Goal: Information Seeking & Learning: Learn about a topic

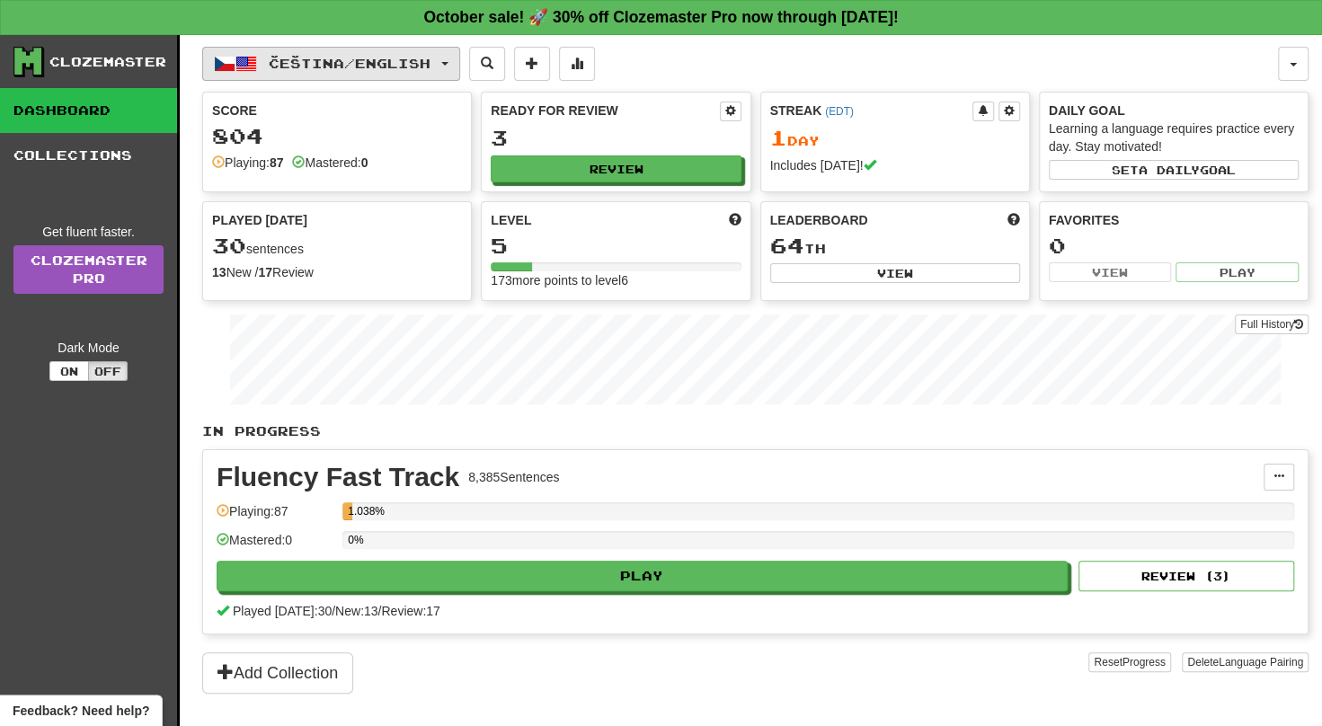
click at [388, 53] on button "Čeština / English" at bounding box center [331, 64] width 258 height 34
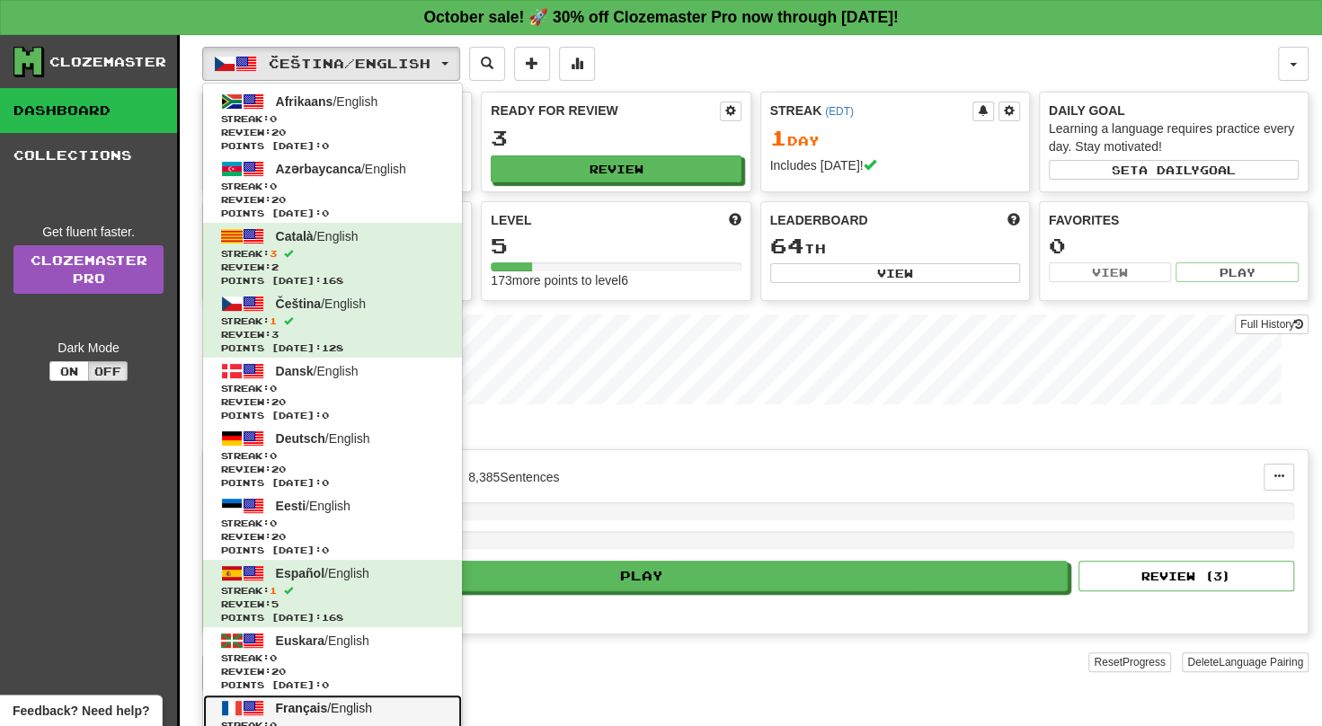
click at [334, 719] on span "Streak: 0" at bounding box center [332, 725] width 223 height 13
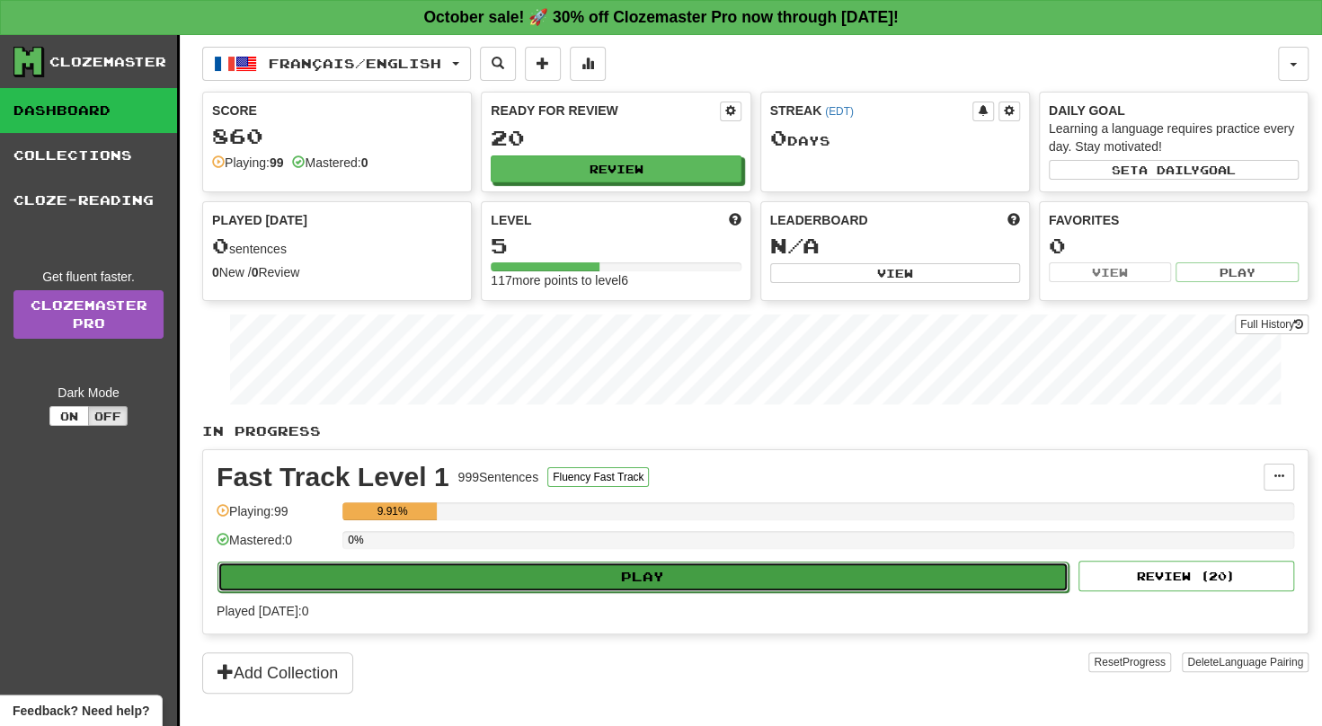
click at [581, 562] on button "Play" at bounding box center [642, 577] width 851 height 31
select select "**"
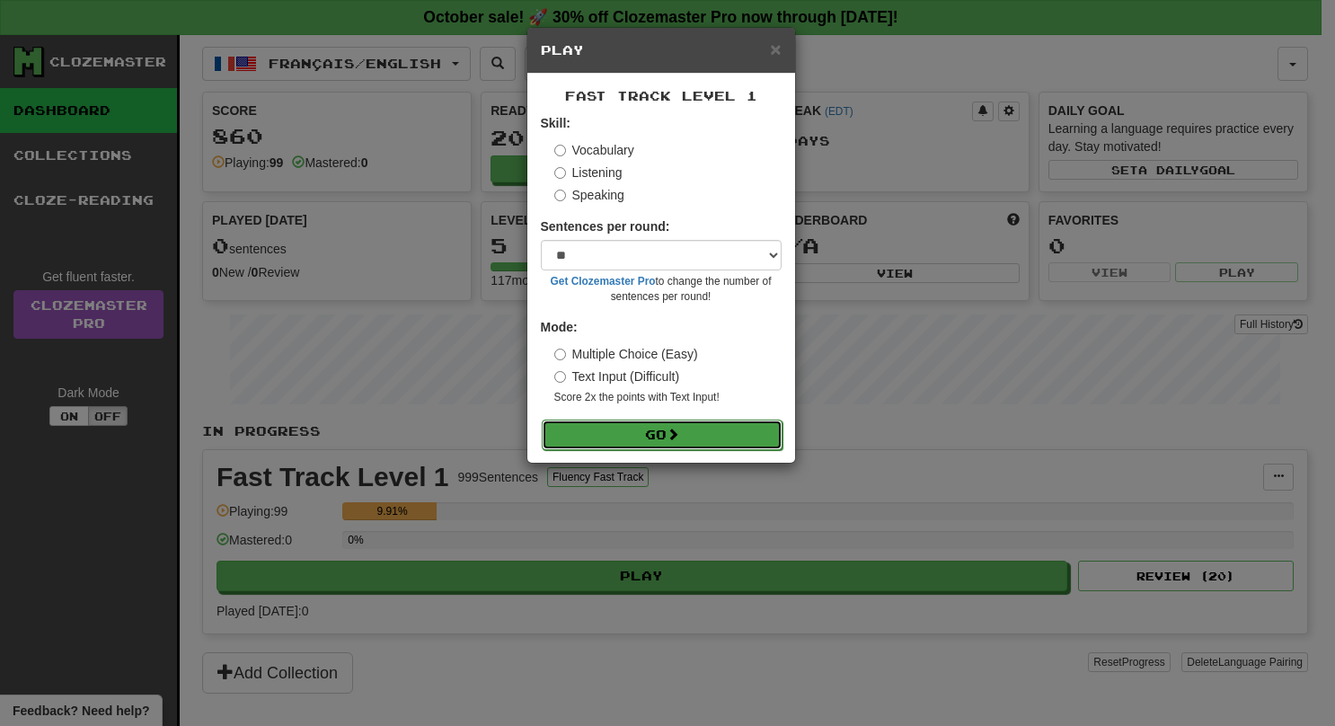
click at [632, 420] on button "Go" at bounding box center [662, 435] width 241 height 31
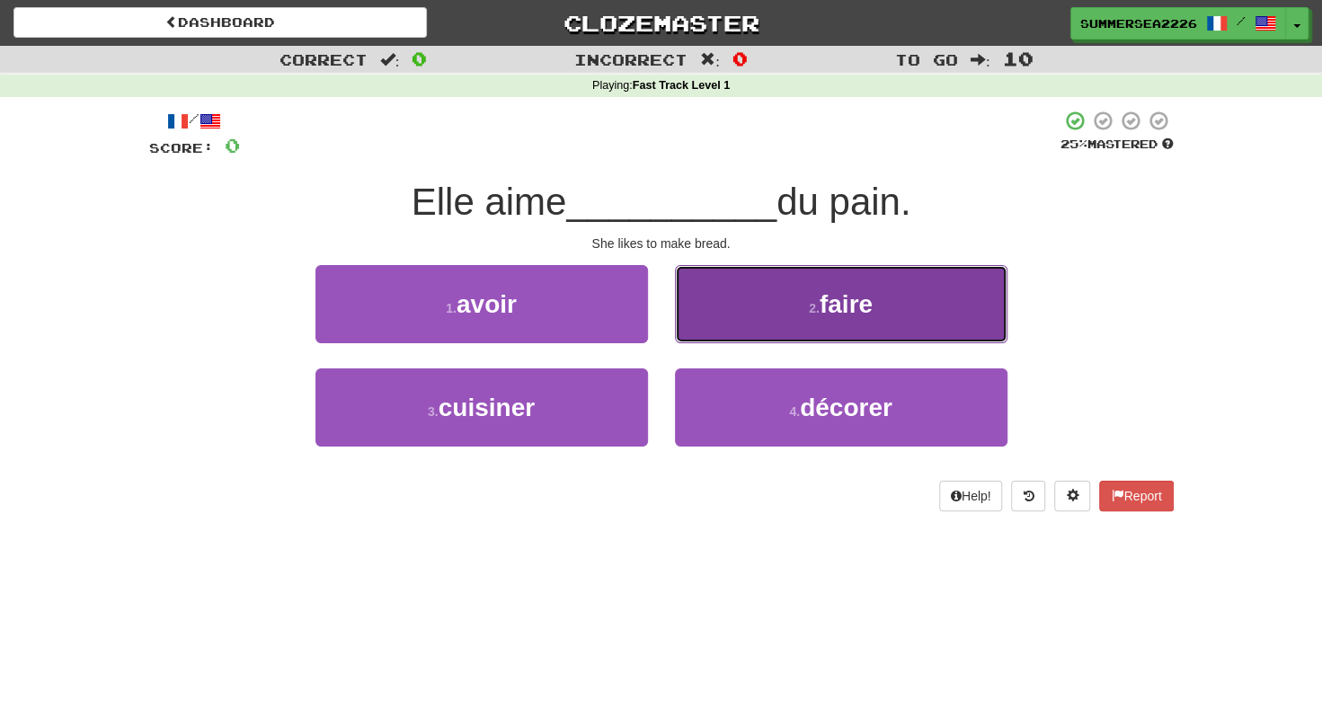
click at [694, 342] on button "2 . faire" at bounding box center [841, 304] width 332 height 78
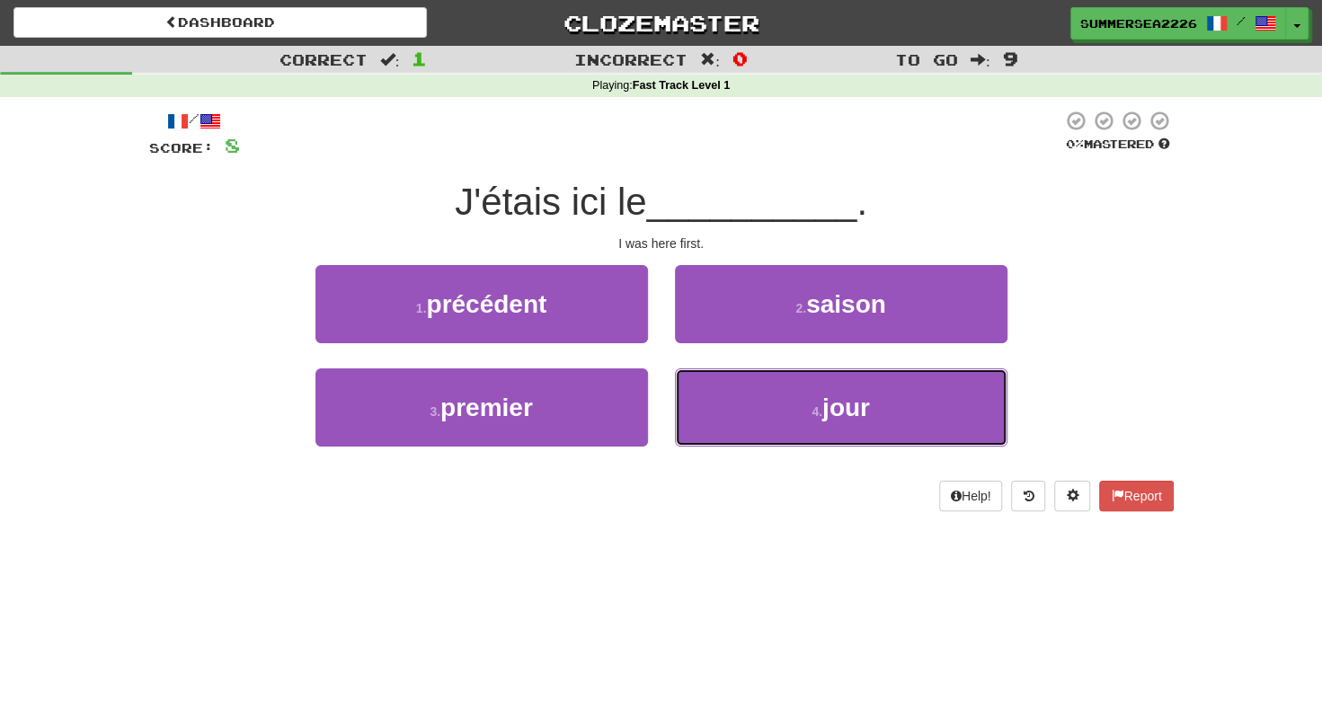
drag, startPoint x: 703, startPoint y: 393, endPoint x: 671, endPoint y: 359, distance: 45.8
click at [671, 359] on div "1 . précédent 2 . saison 3 . premier 4 . jour" at bounding box center [661, 369] width 1051 height 208
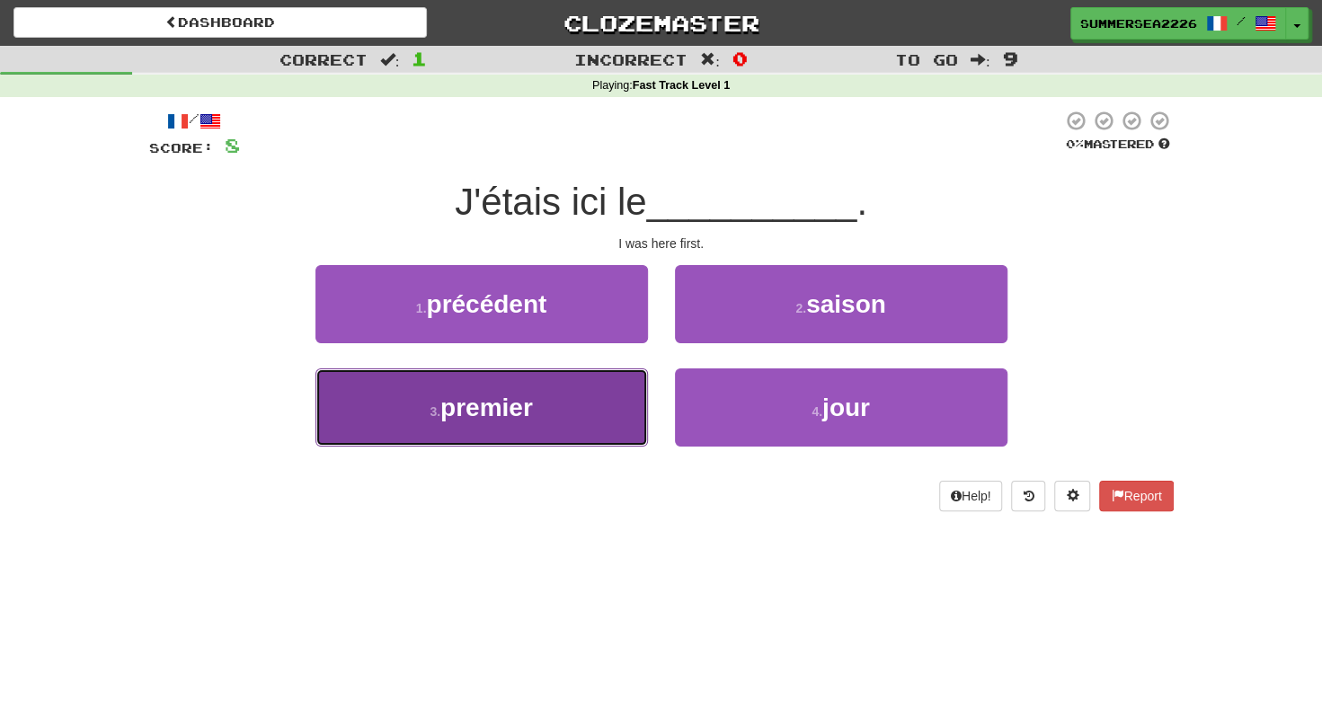
click at [315, 368] on button "3 . premier" at bounding box center [481, 407] width 332 height 78
click at [618, 392] on div "1 . précédent 2 . saison 3 . premier 4 . jour" at bounding box center [661, 369] width 1051 height 208
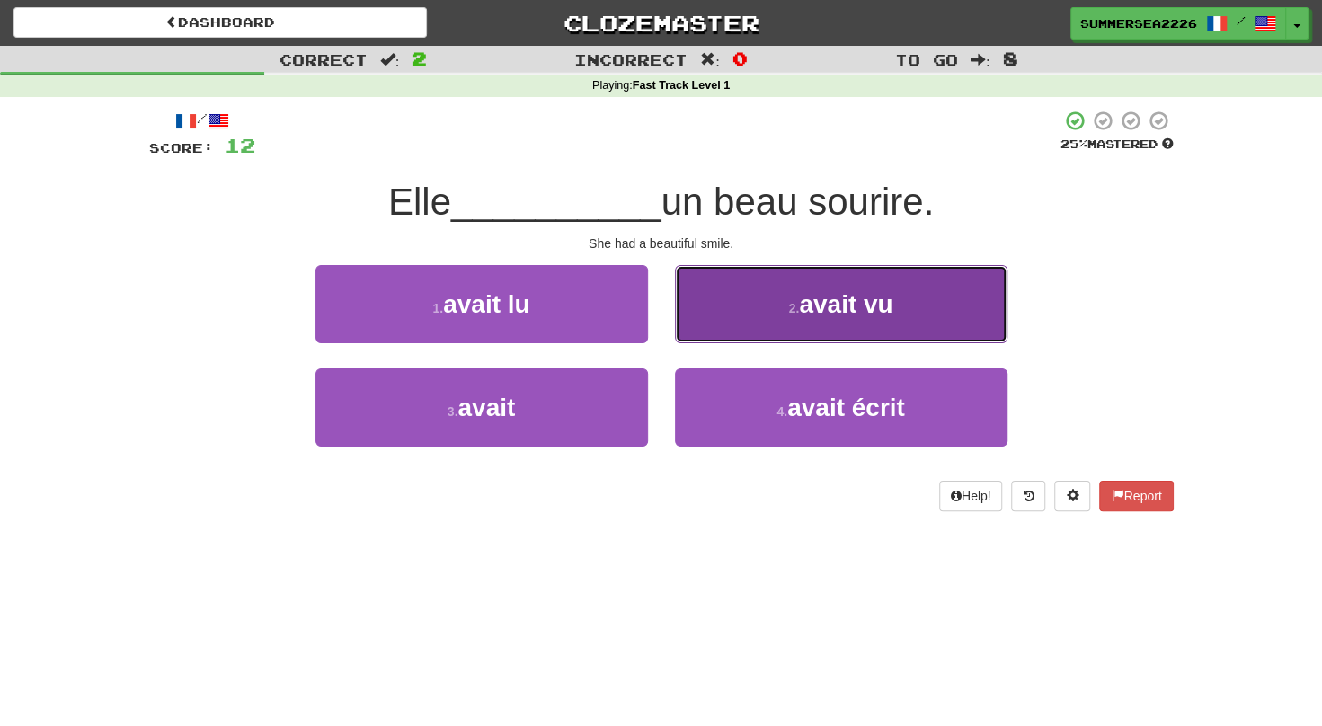
click at [683, 308] on button "2 . avait vu" at bounding box center [841, 304] width 332 height 78
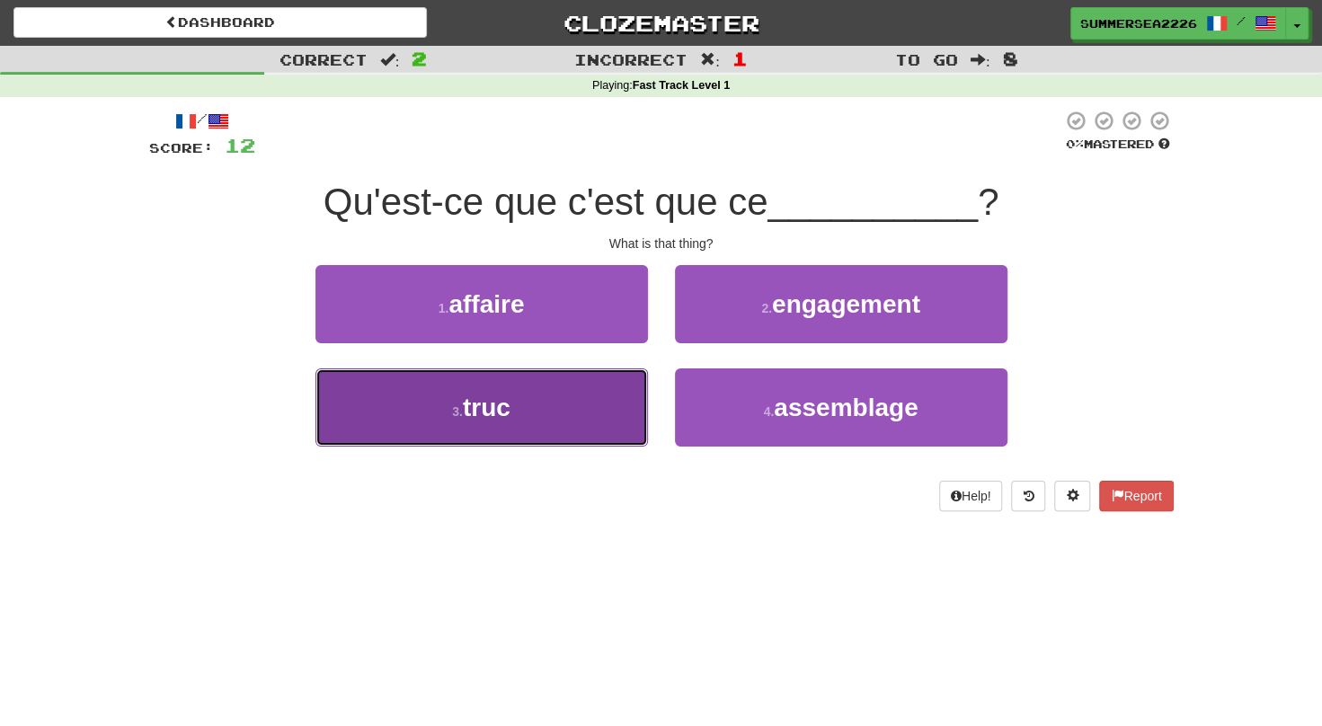
click at [631, 389] on button "3 . truc" at bounding box center [481, 407] width 332 height 78
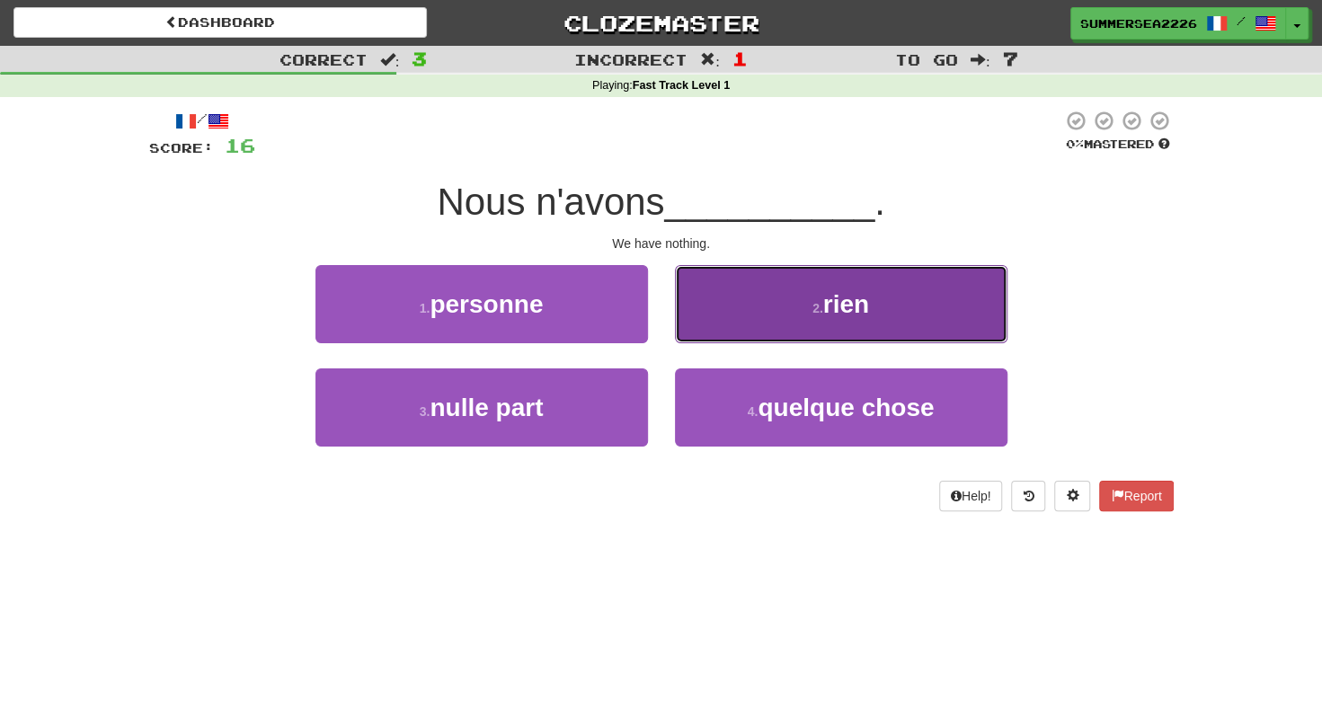
click at [726, 314] on button "2 . rien" at bounding box center [841, 304] width 332 height 78
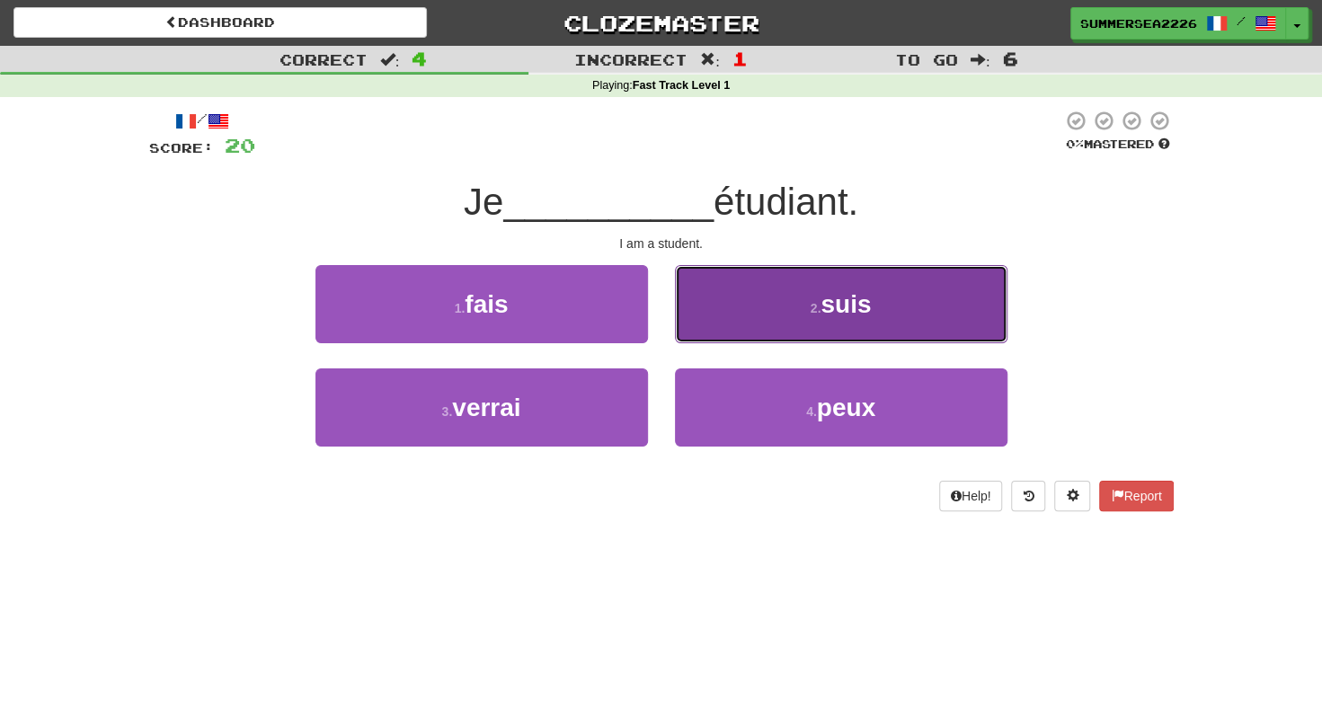
click at [710, 332] on button "2 . suis" at bounding box center [841, 304] width 332 height 78
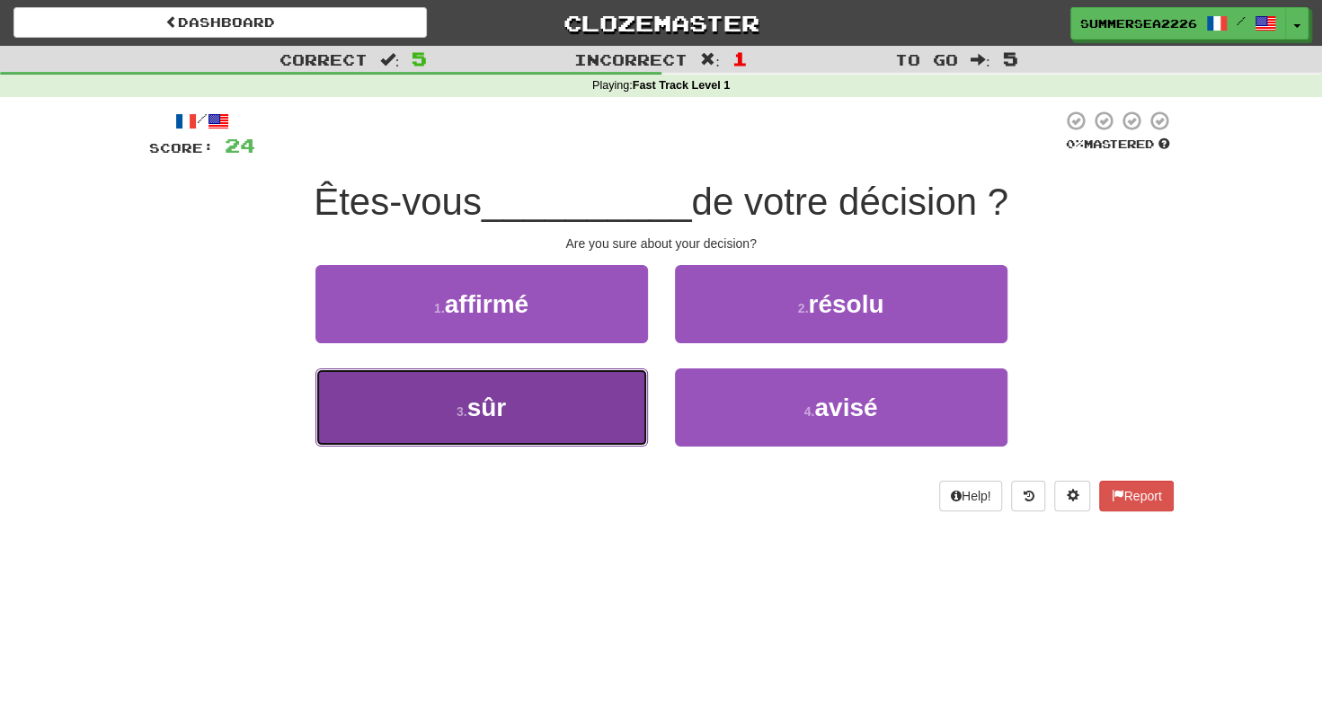
click at [617, 403] on button "3 . sûr" at bounding box center [481, 407] width 332 height 78
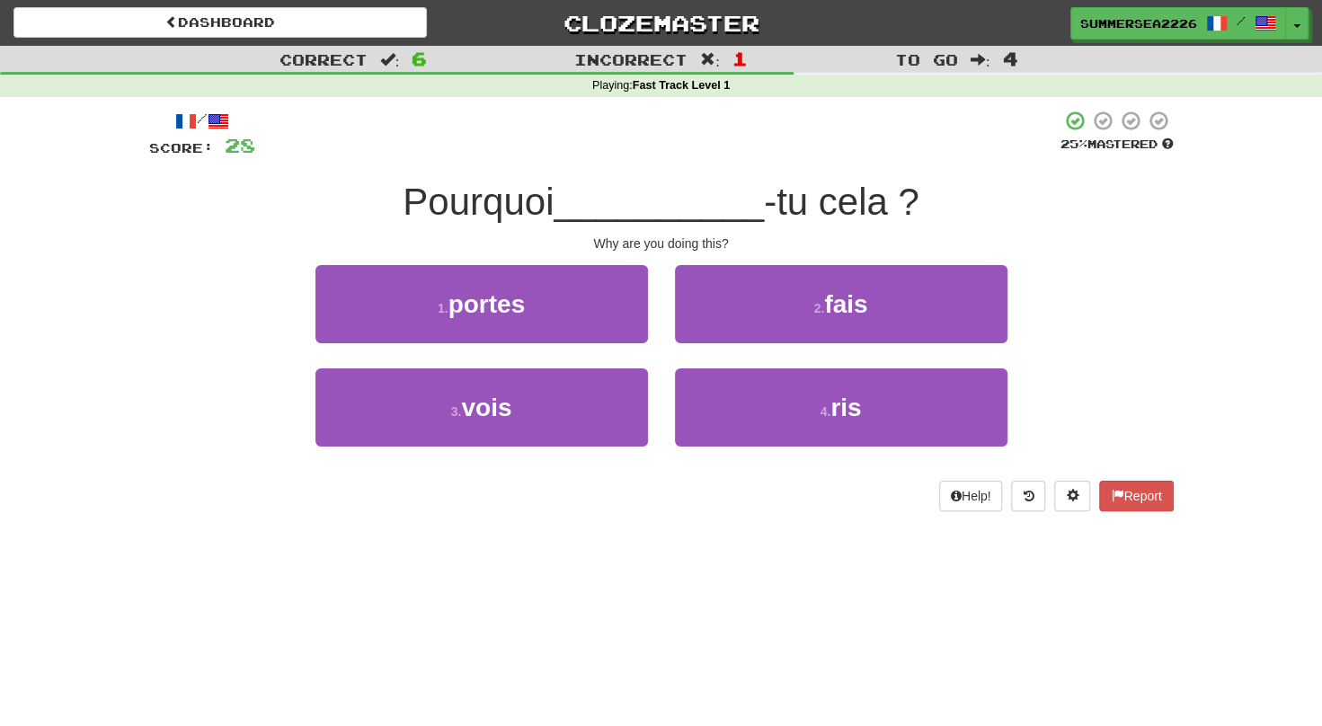
click at [700, 347] on div "2 . fais" at bounding box center [840, 316] width 359 height 103
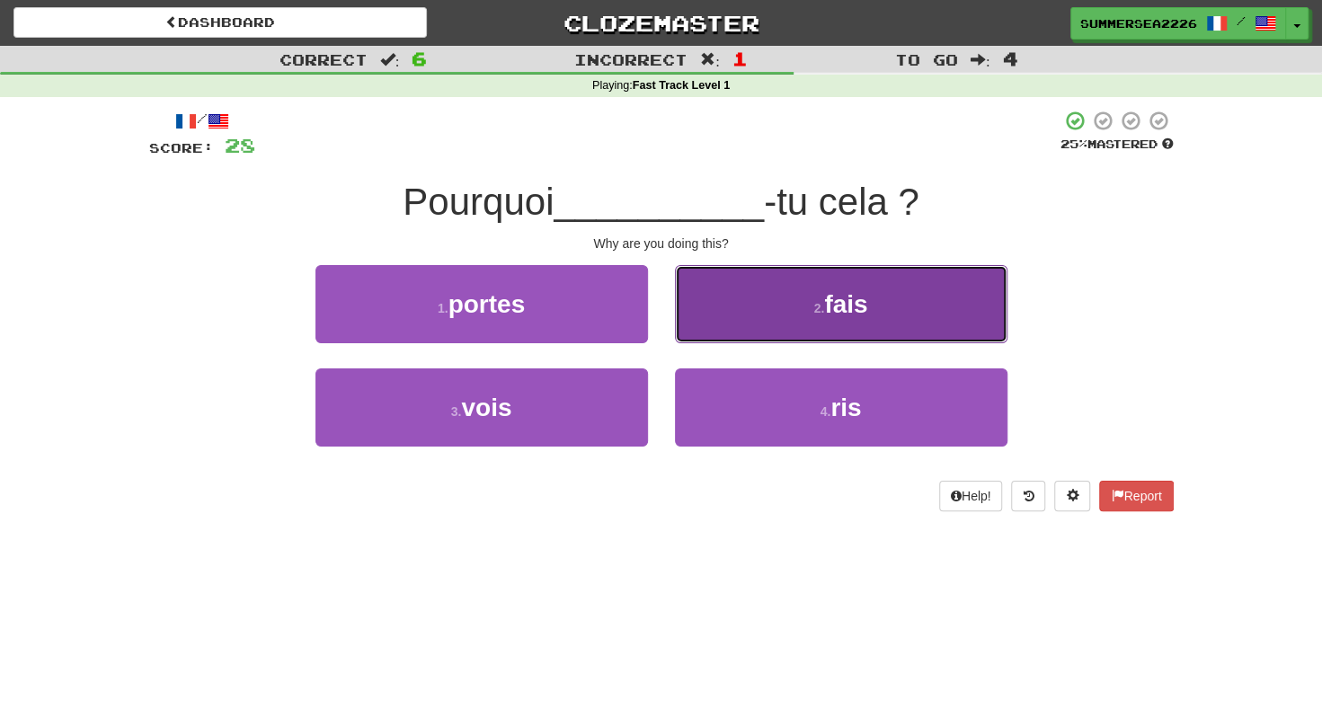
click at [698, 332] on button "2 . fais" at bounding box center [841, 304] width 332 height 78
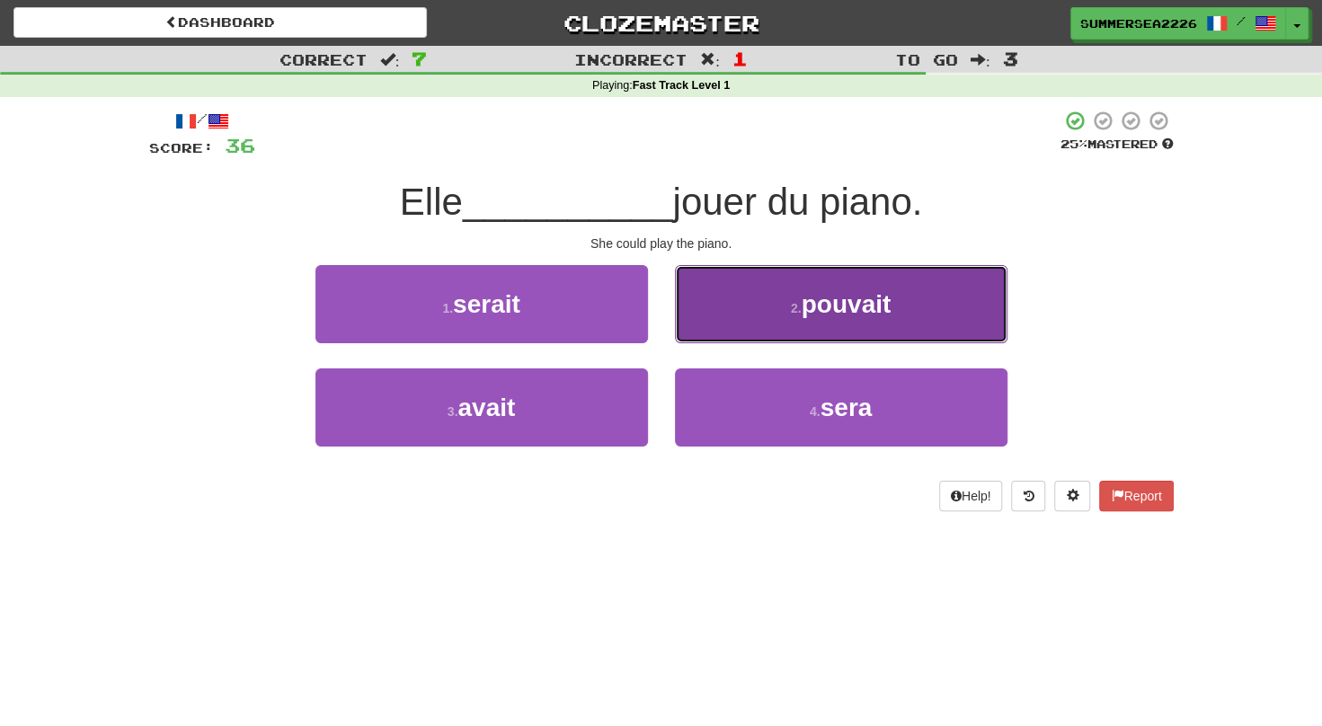
click at [716, 322] on button "2 . pouvait" at bounding box center [841, 304] width 332 height 78
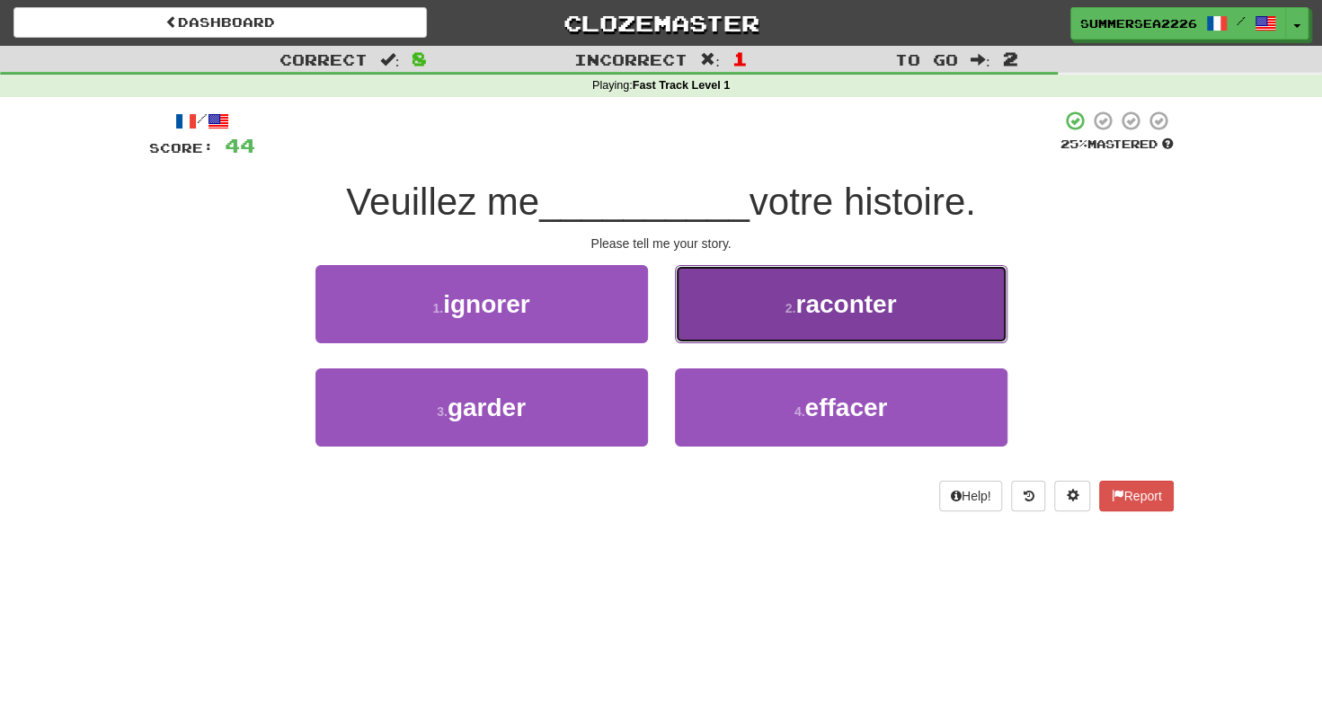
click at [675, 265] on button "2 . raconter" at bounding box center [841, 304] width 332 height 78
click at [700, 328] on div "1 . ignorer 2 . raconter 3 . garder 4 . effacer" at bounding box center [661, 369] width 1024 height 208
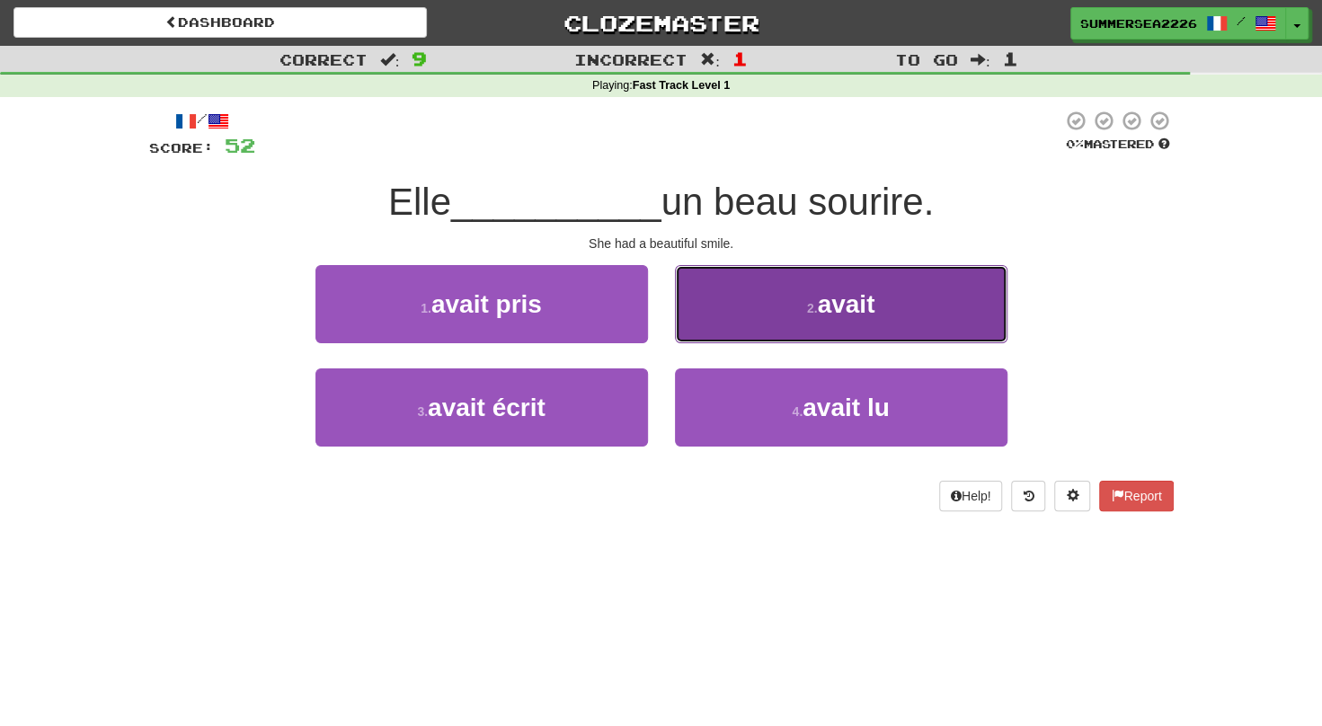
click at [747, 337] on button "2 . avait" at bounding box center [841, 304] width 332 height 78
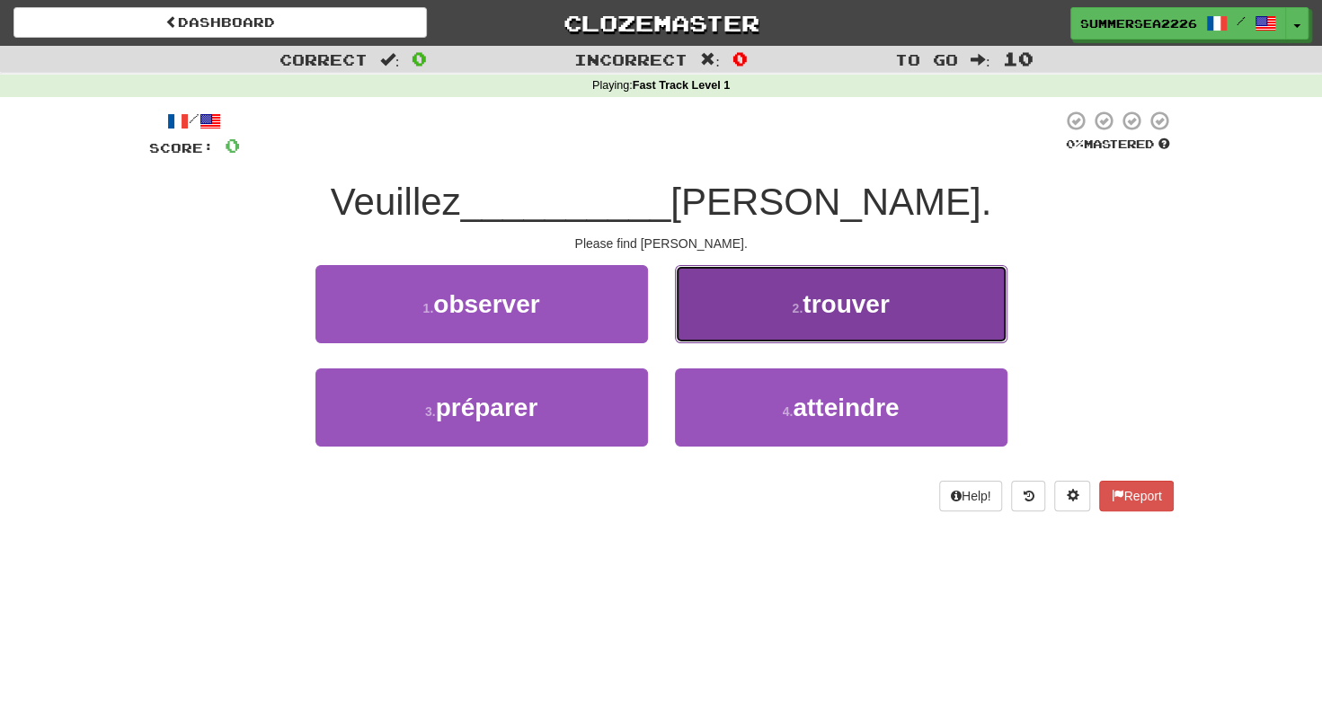
click at [739, 339] on button "2 . trouver" at bounding box center [841, 304] width 332 height 78
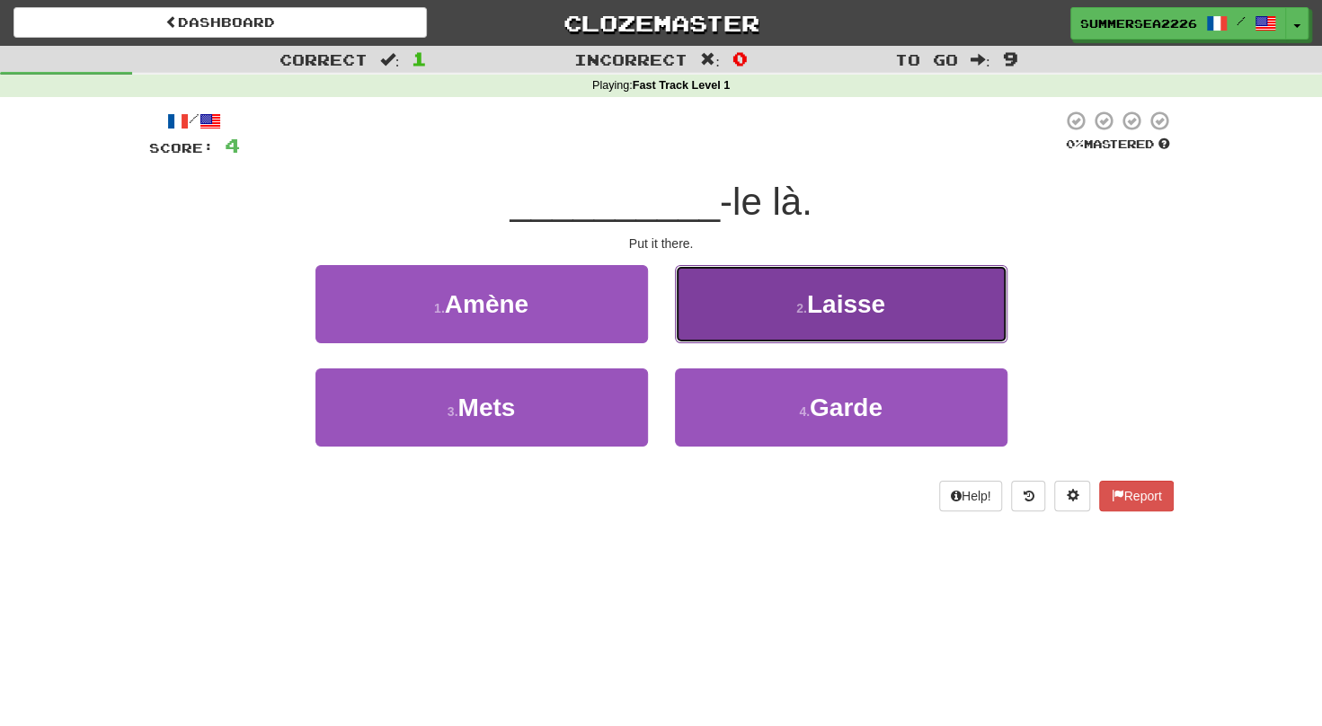
click at [737, 302] on button "2 . Laisse" at bounding box center [841, 304] width 332 height 78
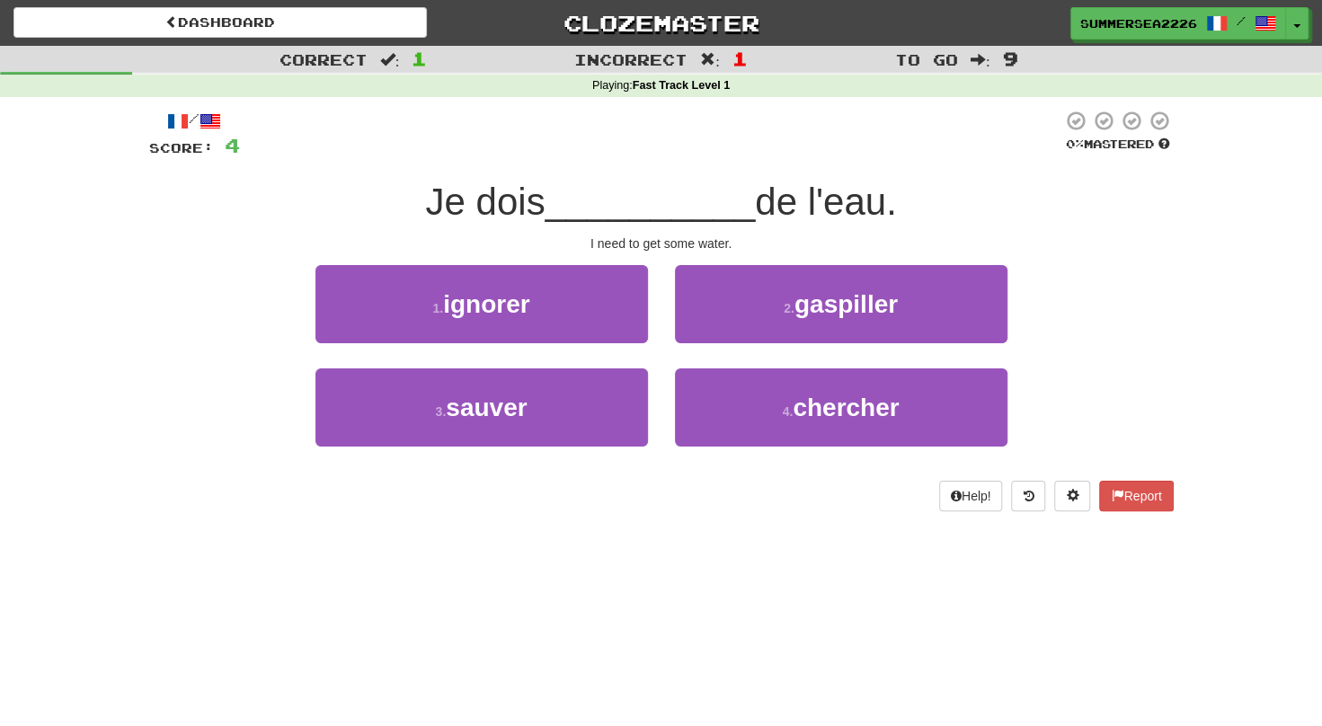
click at [647, 385] on div "3 . sauver" at bounding box center [481, 419] width 359 height 103
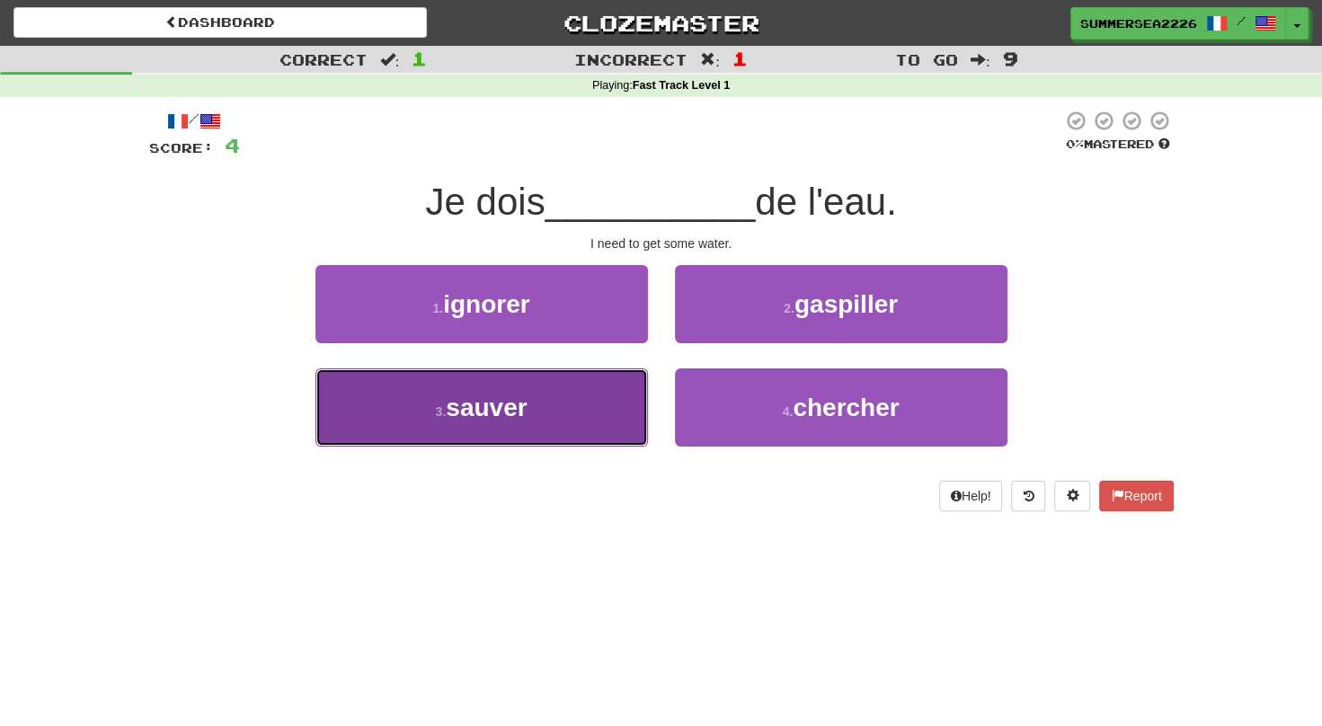
click at [638, 385] on button "3 . sauver" at bounding box center [481, 407] width 332 height 78
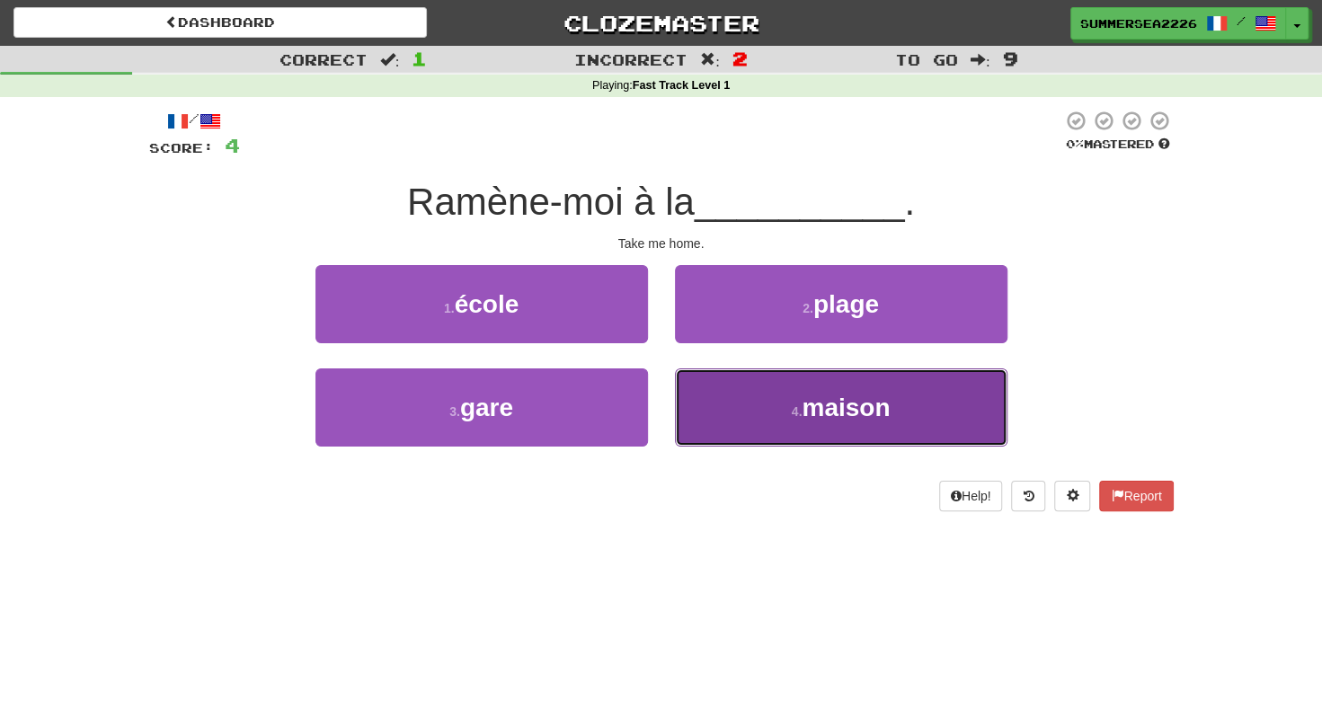
click at [699, 385] on button "4 . maison" at bounding box center [841, 407] width 332 height 78
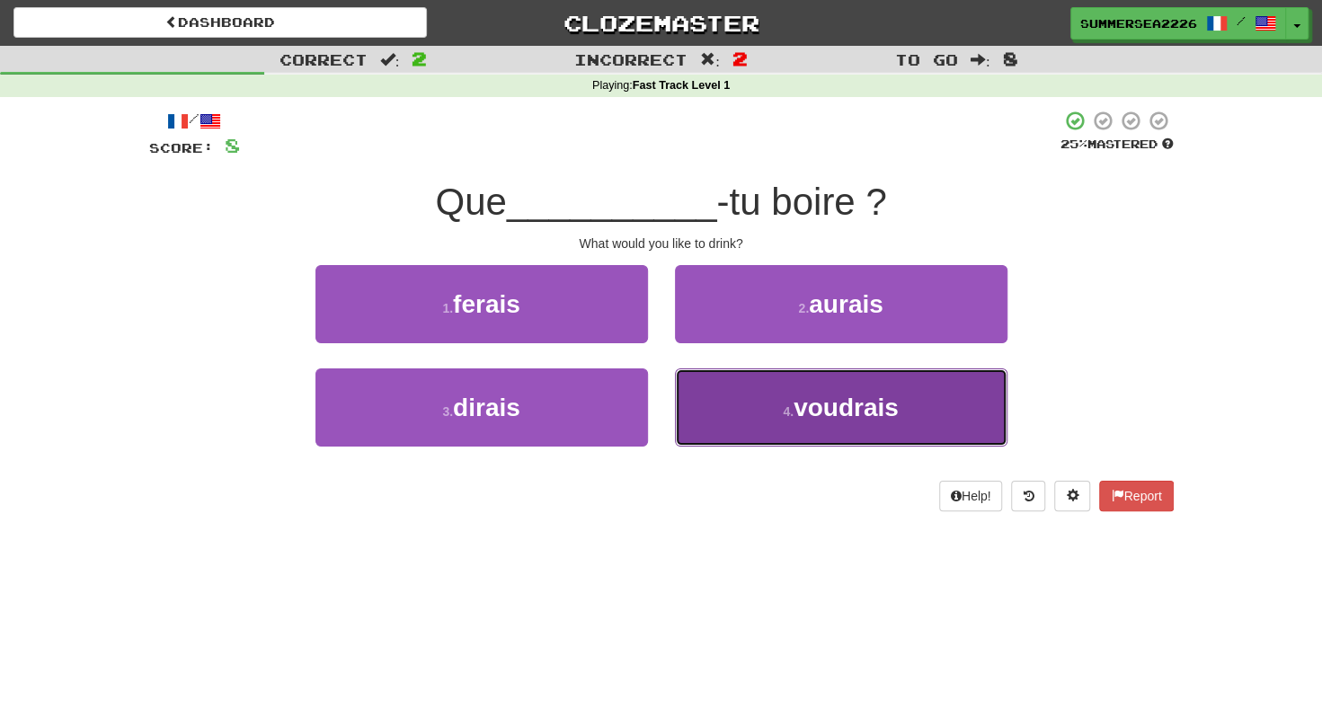
click at [719, 396] on button "4 . voudrais" at bounding box center [841, 407] width 332 height 78
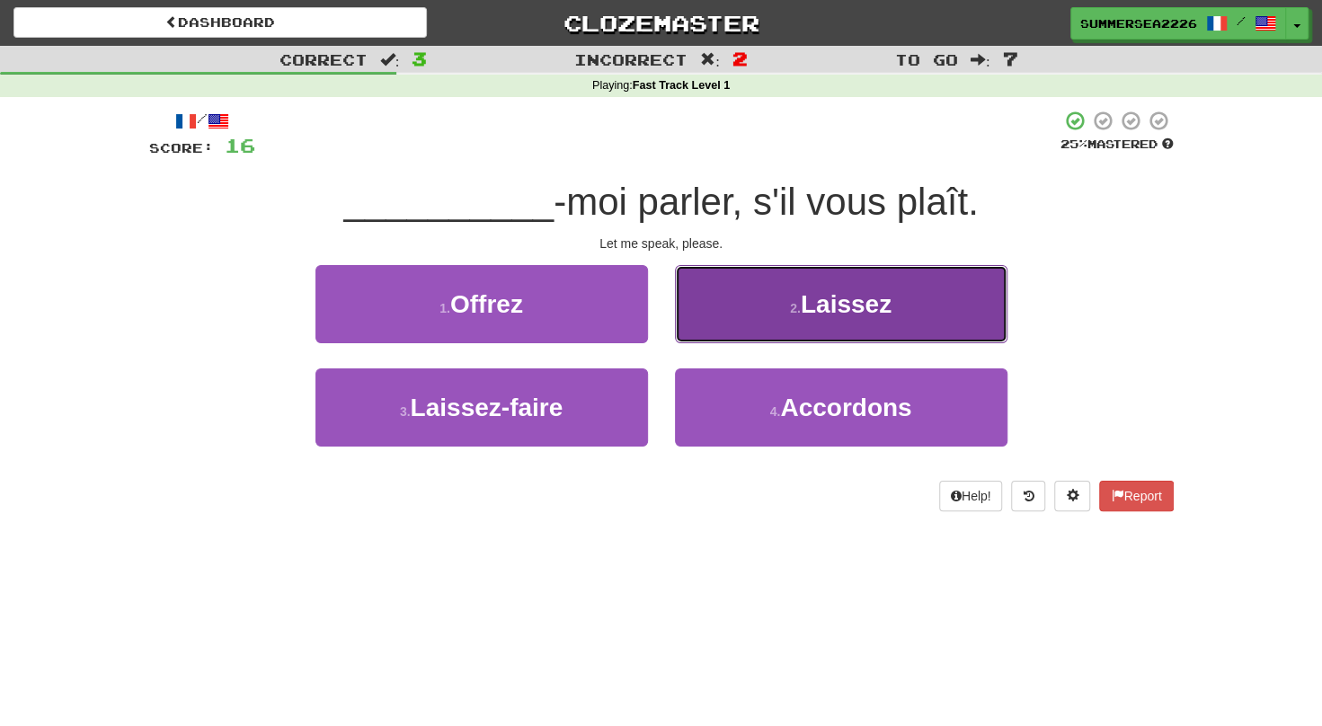
click at [675, 265] on button "2 . Laissez" at bounding box center [841, 304] width 332 height 78
click at [710, 325] on div "1 . Offrez 2 . Laissez 3 . Laissez-faire 4 . Accordons" at bounding box center [661, 369] width 1024 height 208
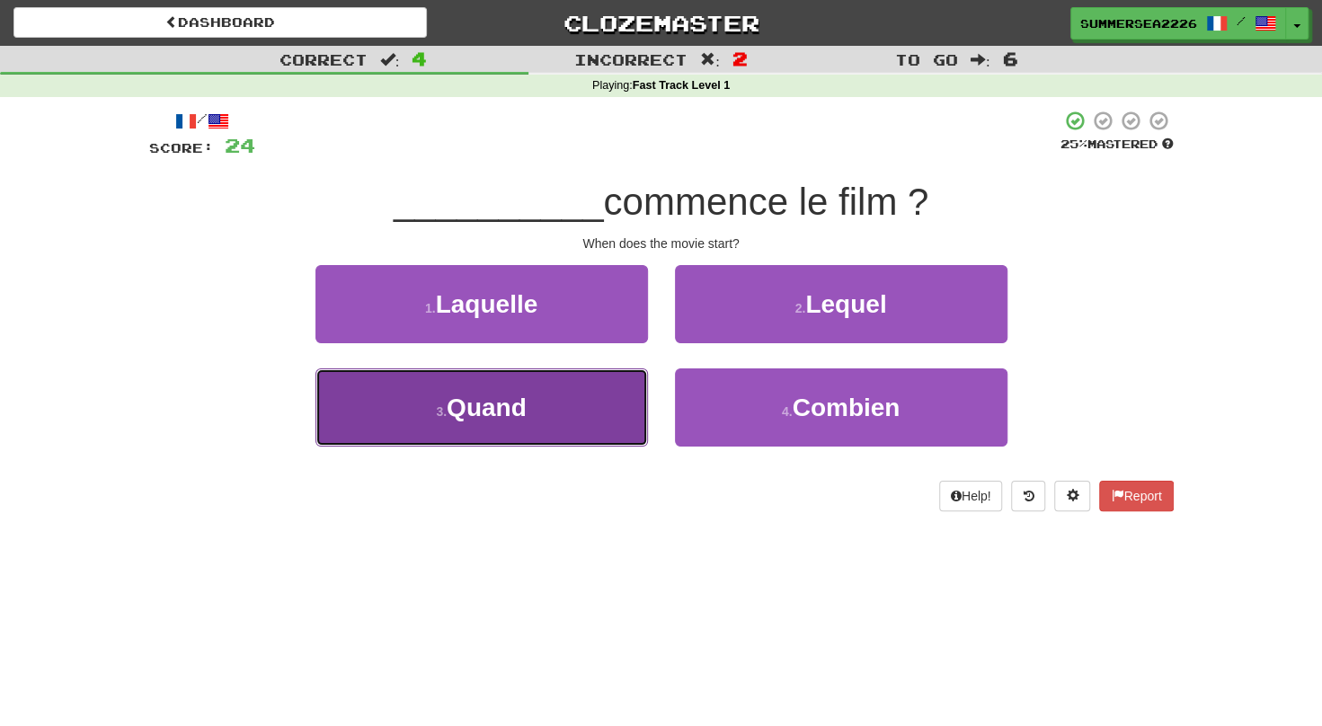
click at [624, 397] on button "3 . Quand" at bounding box center [481, 407] width 332 height 78
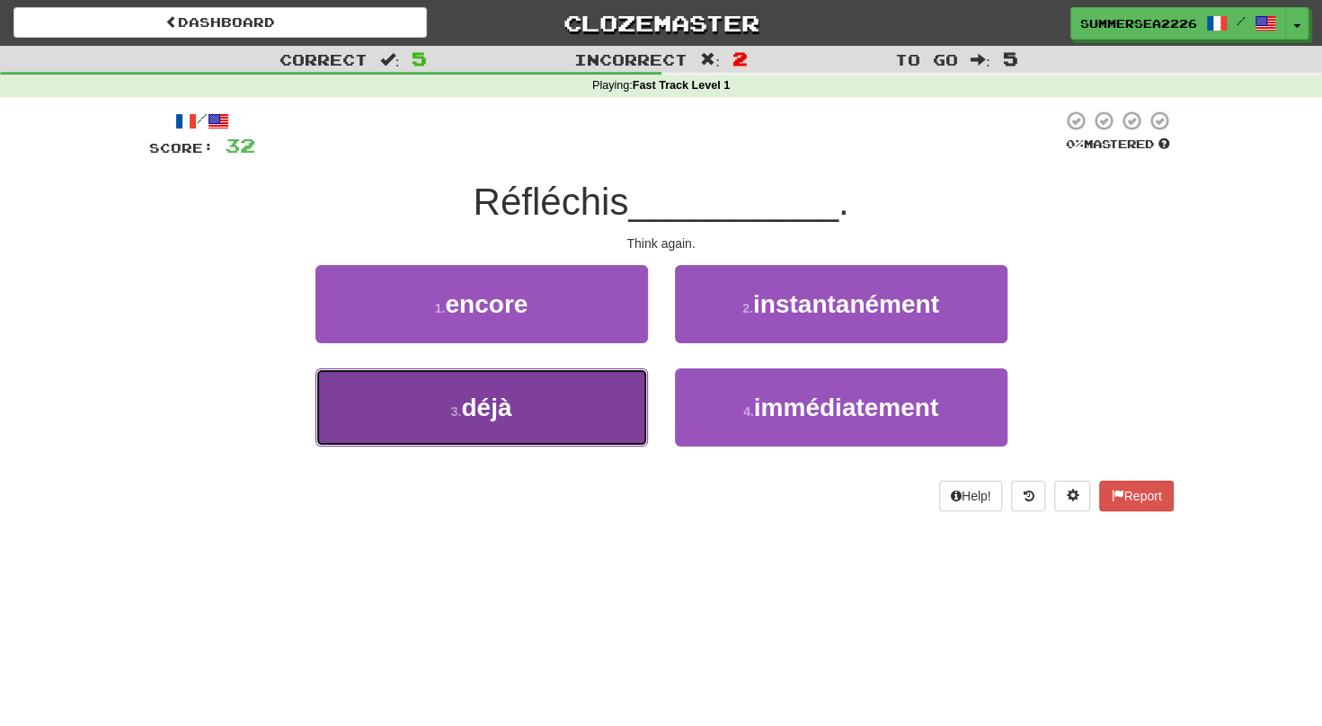
click at [627, 391] on button "3 . déjà" at bounding box center [481, 407] width 332 height 78
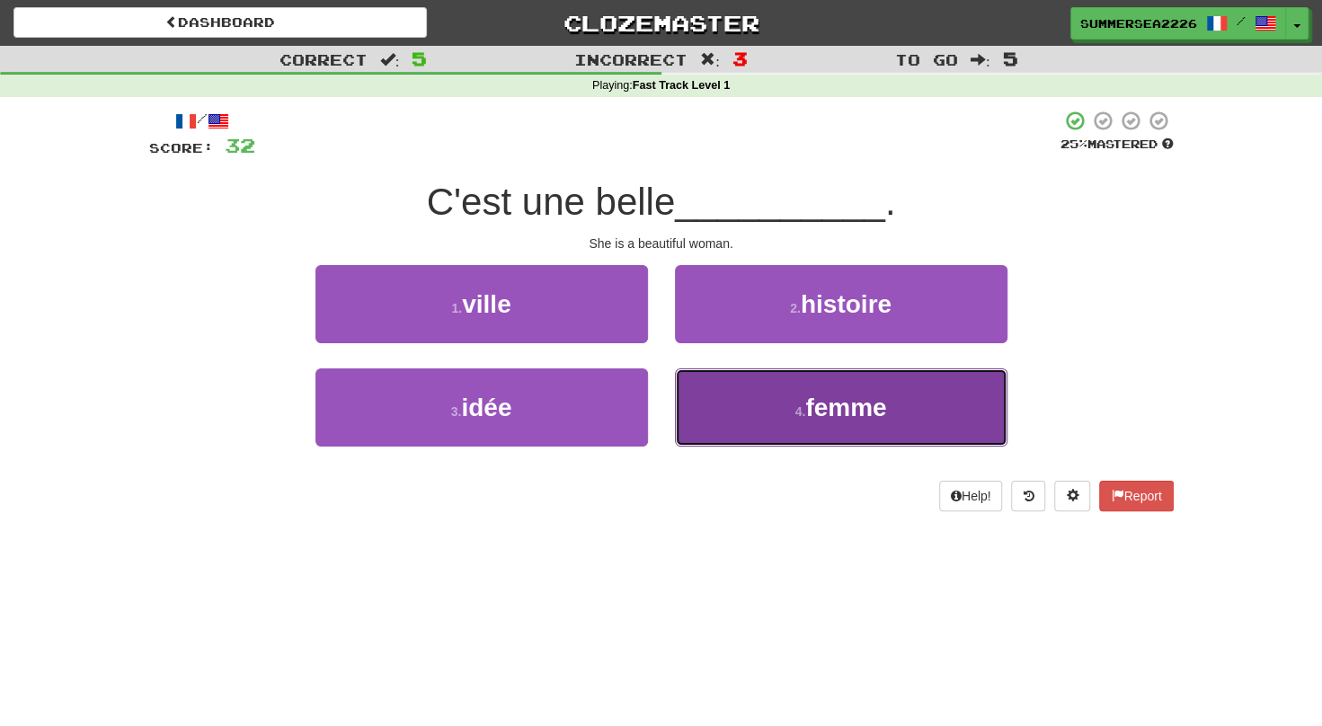
click at [722, 394] on button "4 . femme" at bounding box center [841, 407] width 332 height 78
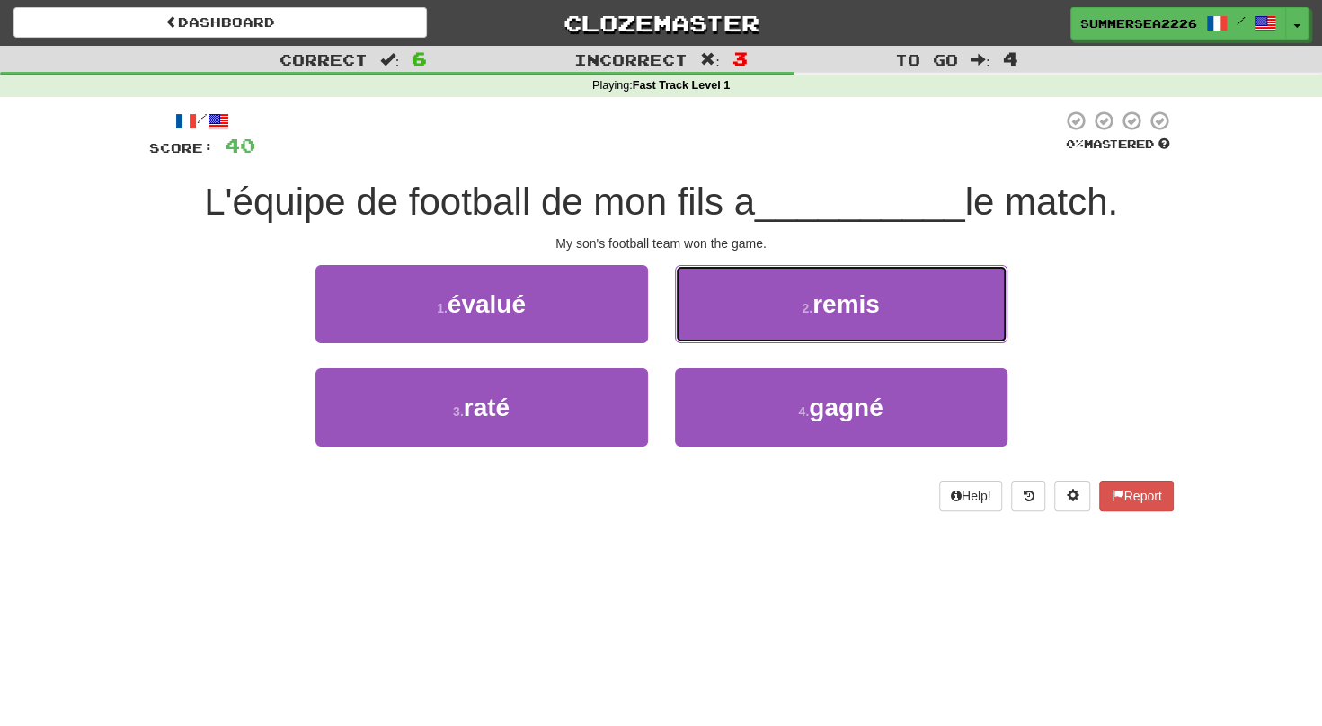
drag, startPoint x: 714, startPoint y: 334, endPoint x: 676, endPoint y: 367, distance: 50.4
click at [676, 367] on div "2 . remis" at bounding box center [840, 316] width 359 height 103
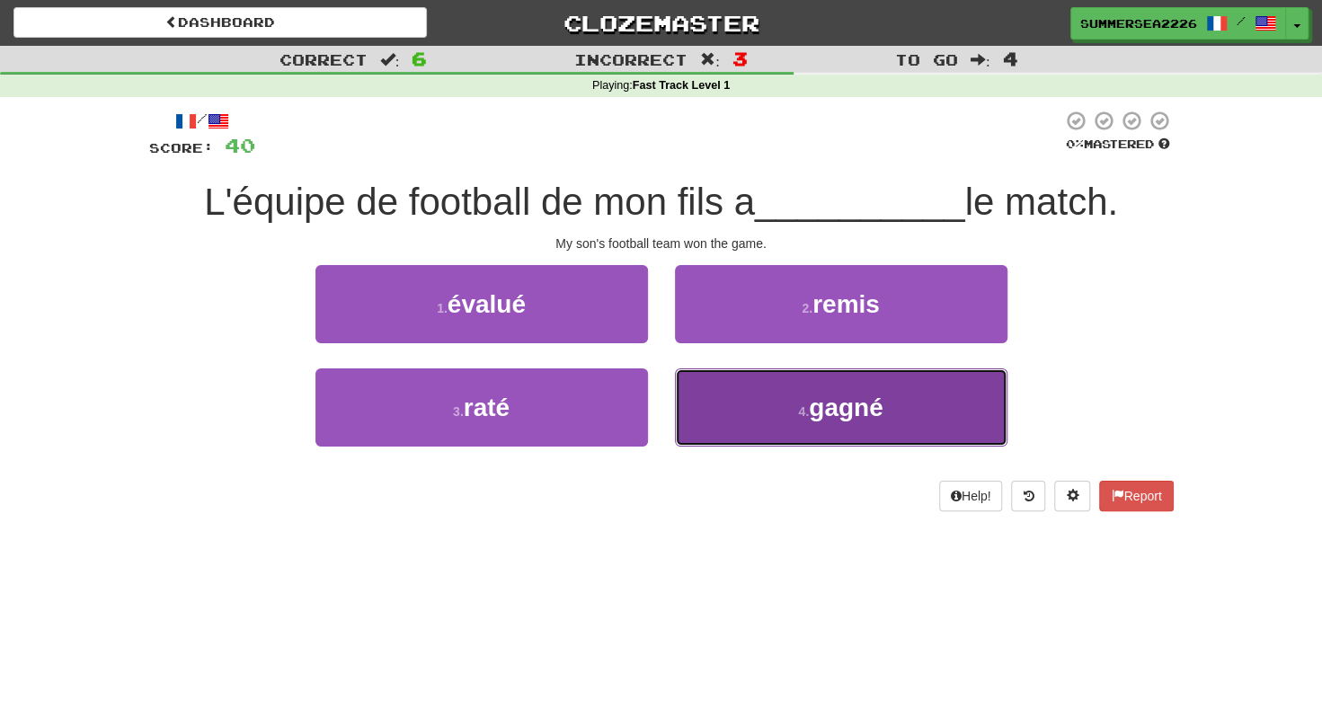
click at [692, 403] on button "4 . gagné" at bounding box center [841, 407] width 332 height 78
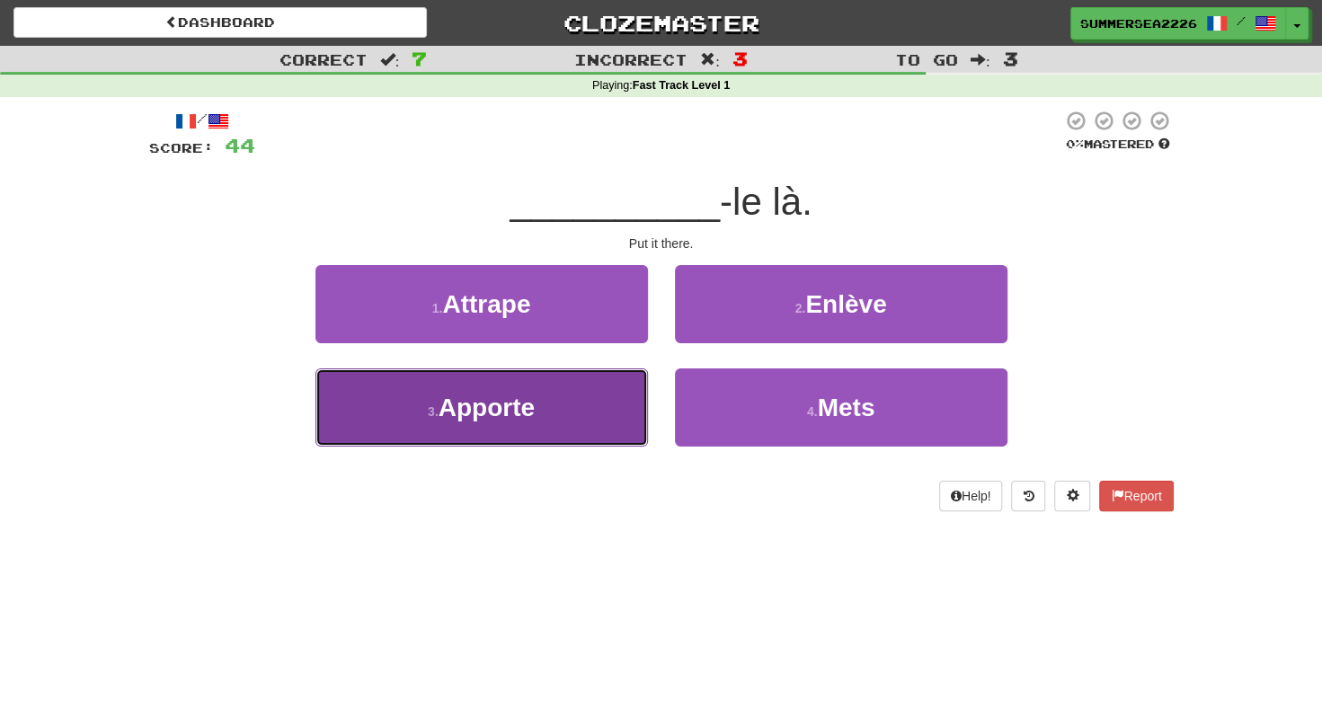
click at [645, 400] on button "3 . Apporte" at bounding box center [481, 407] width 332 height 78
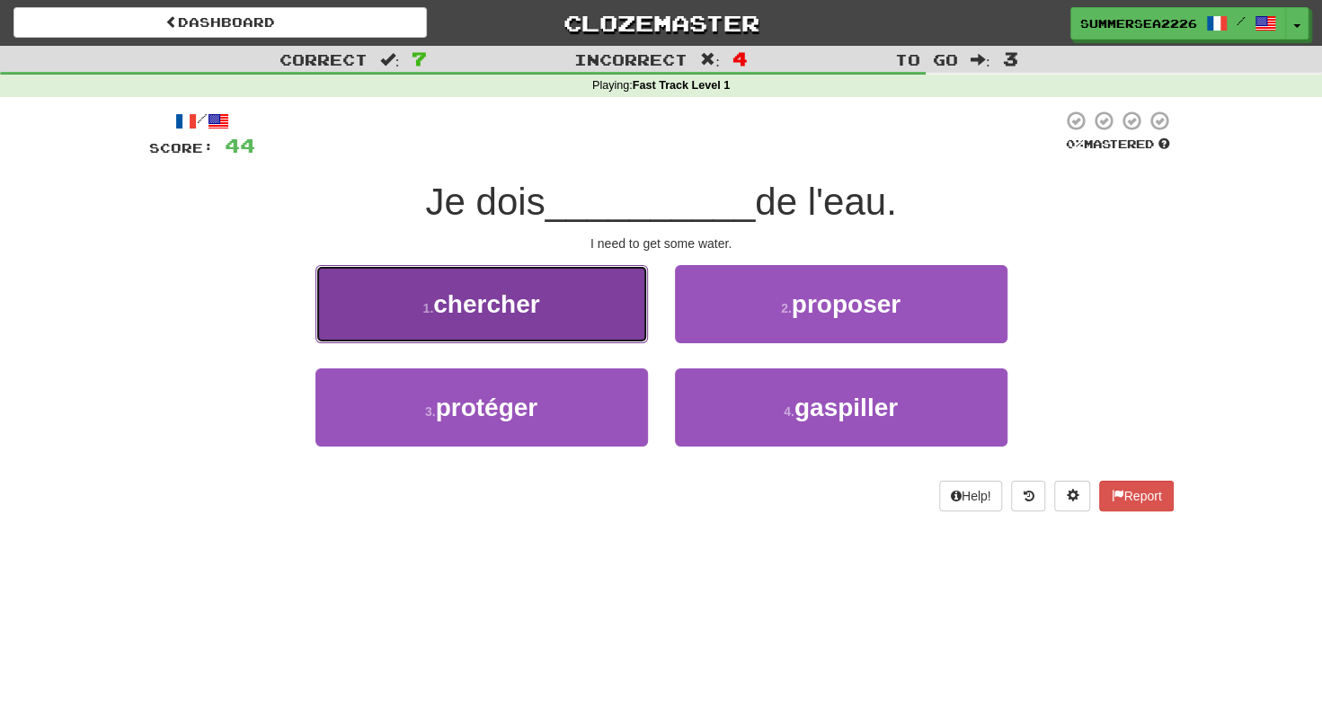
click at [315, 265] on button "1 . chercher" at bounding box center [481, 304] width 332 height 78
click at [631, 323] on div "1 . chercher 2 . proposer 3 . protéger 4 . gaspiller" at bounding box center [661, 369] width 1024 height 208
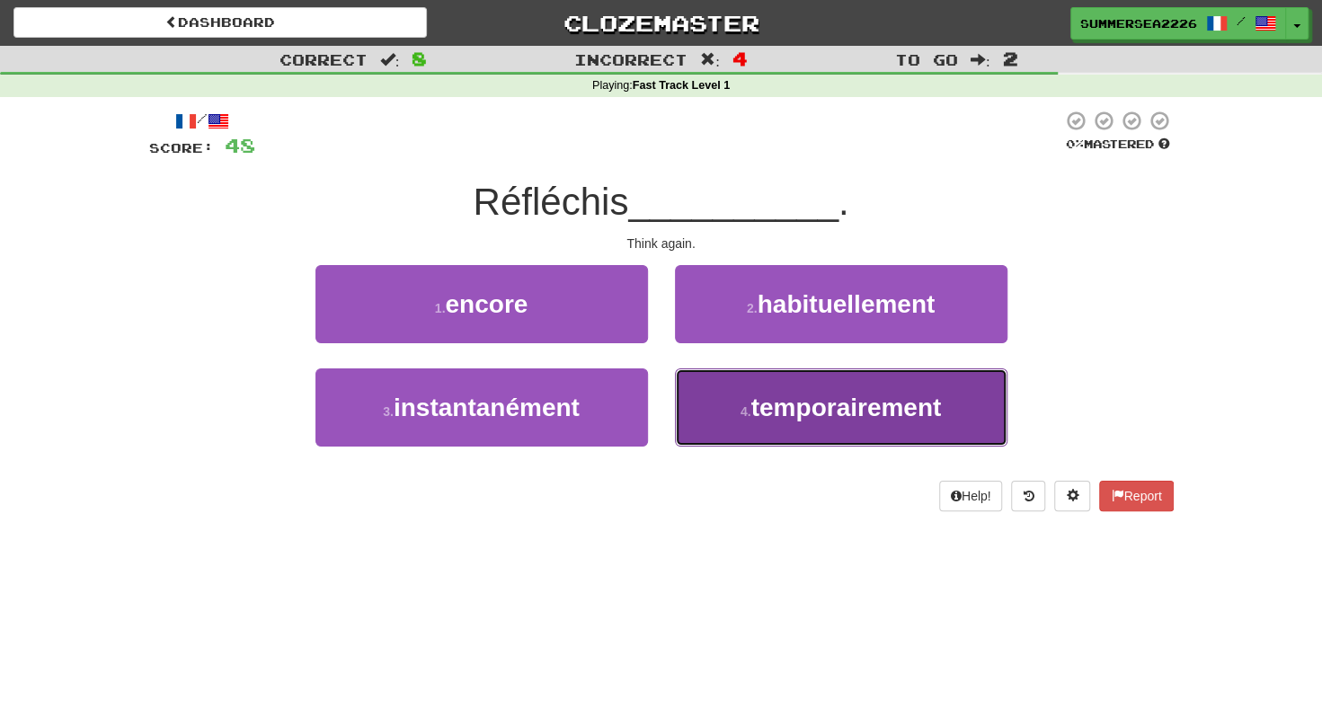
click at [745, 392] on button "4 . temporairement" at bounding box center [841, 407] width 332 height 78
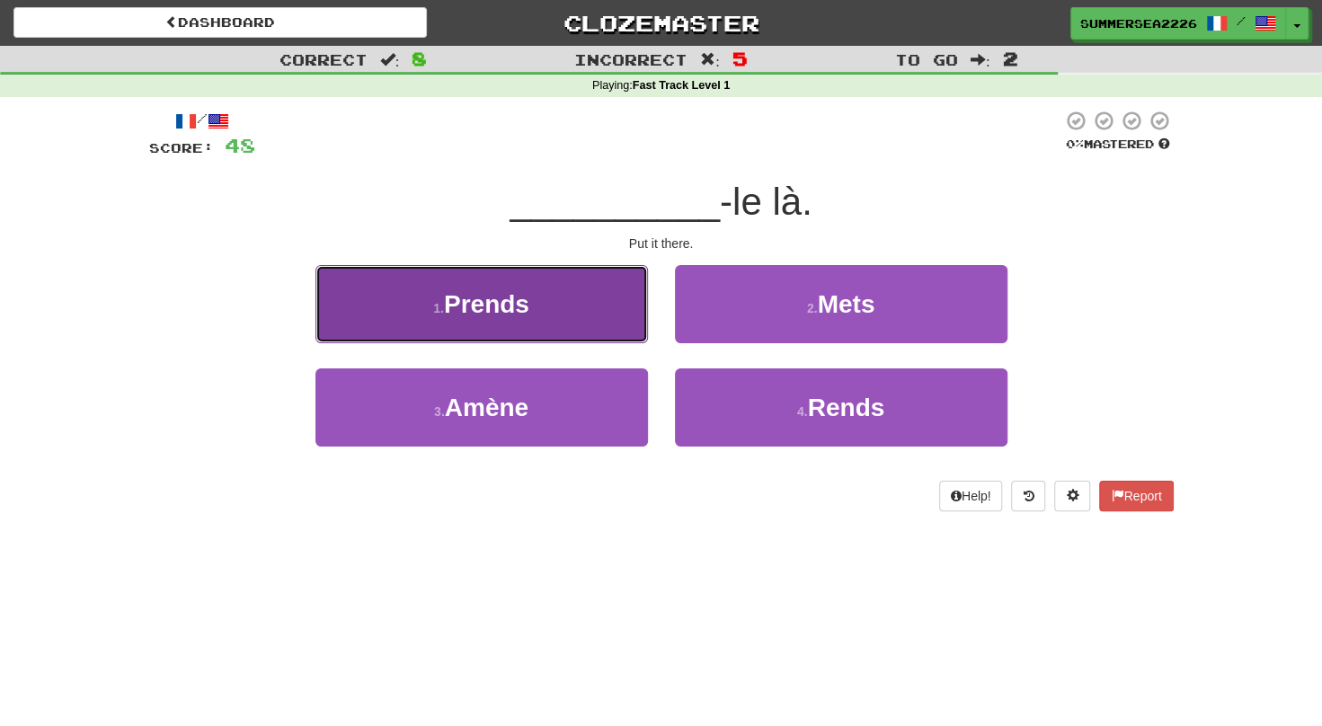
click at [610, 321] on button "1 . Prends" at bounding box center [481, 304] width 332 height 78
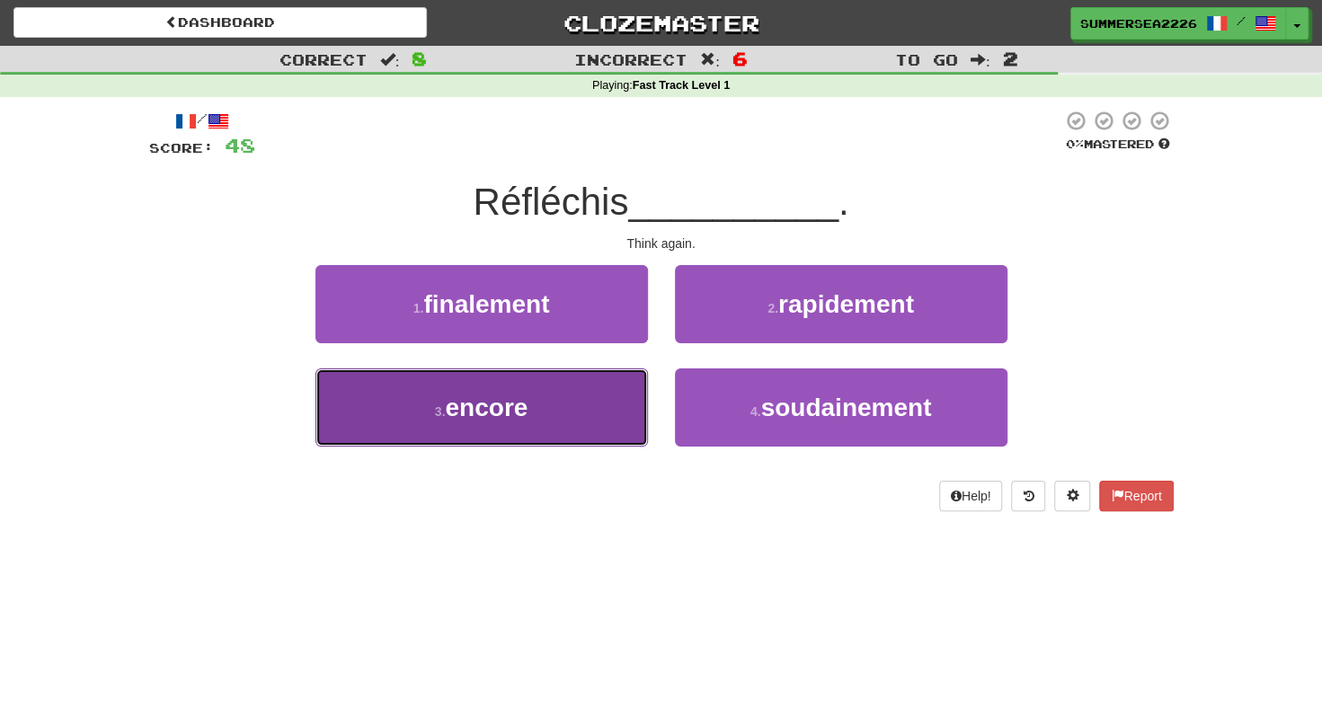
click at [615, 399] on button "3 . encore" at bounding box center [481, 407] width 332 height 78
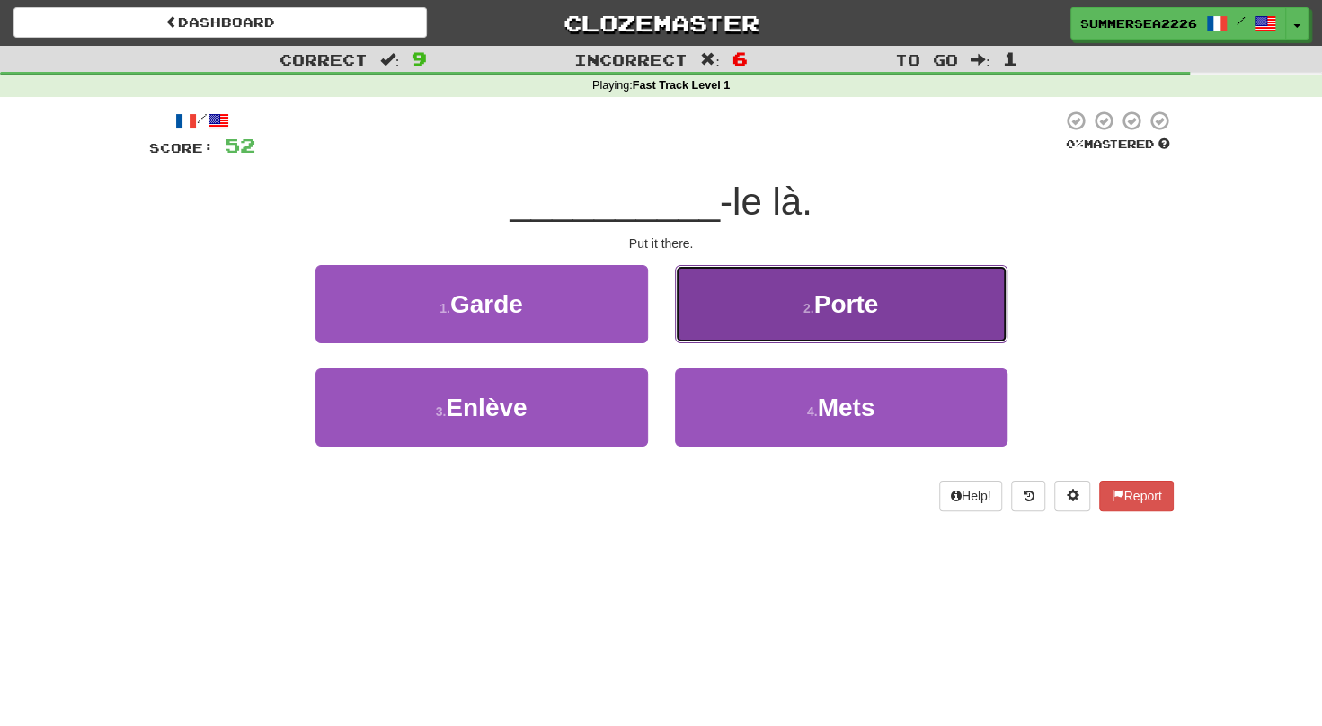
click at [697, 330] on button "2 . Porte" at bounding box center [841, 304] width 332 height 78
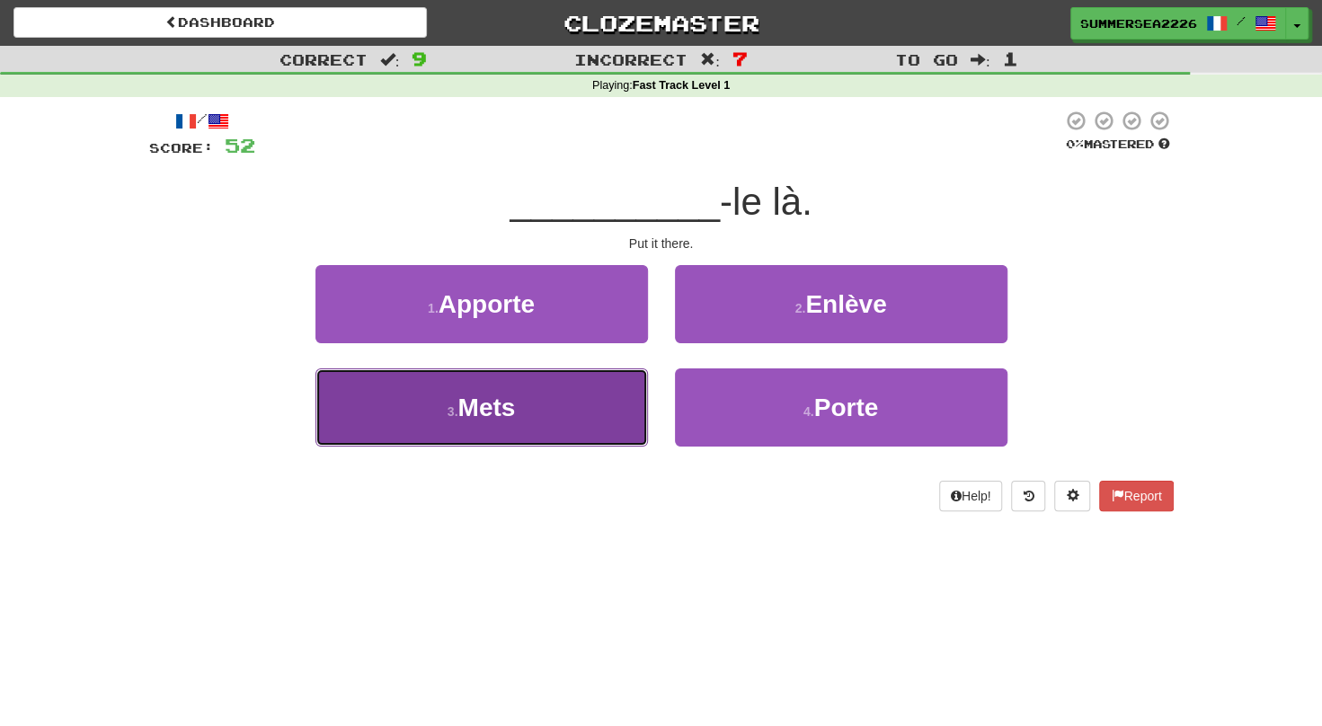
click at [595, 424] on button "3 . Mets" at bounding box center [481, 407] width 332 height 78
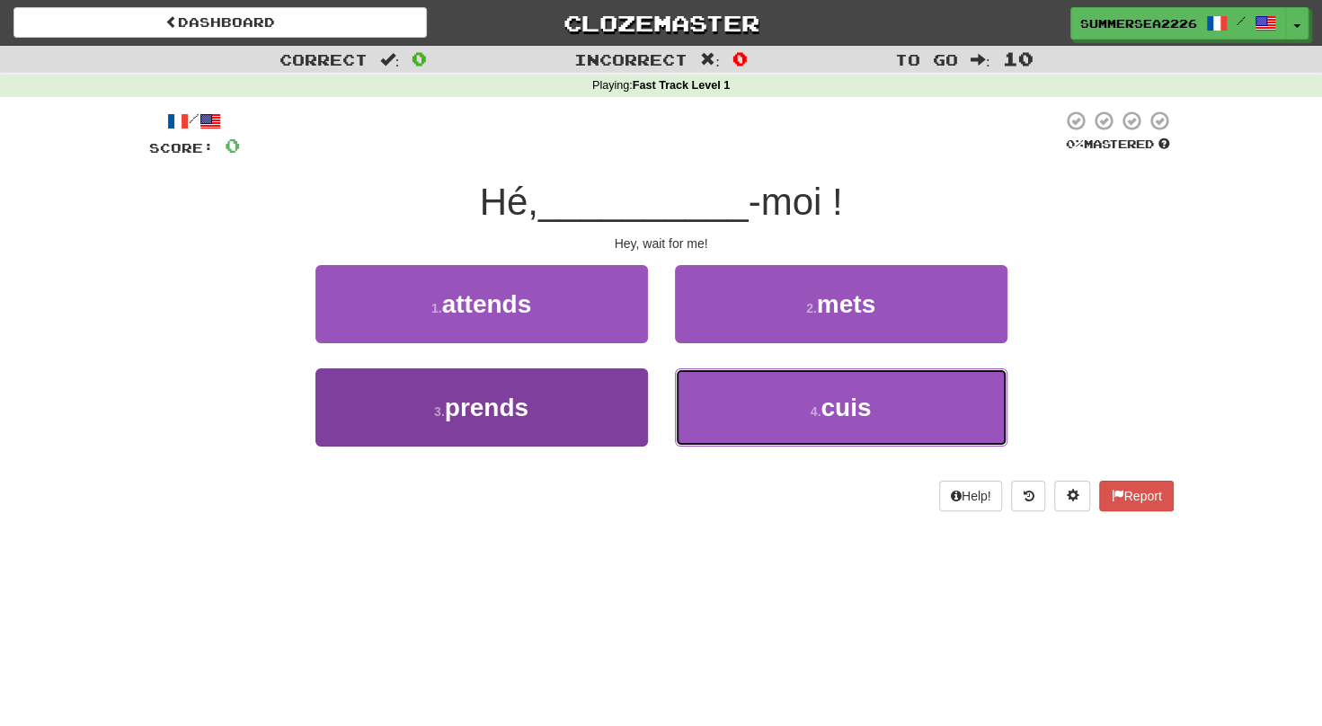
drag, startPoint x: 692, startPoint y: 385, endPoint x: 606, endPoint y: 400, distance: 87.6
click at [606, 400] on div "3 . prends 4 . cuis" at bounding box center [661, 419] width 1078 height 103
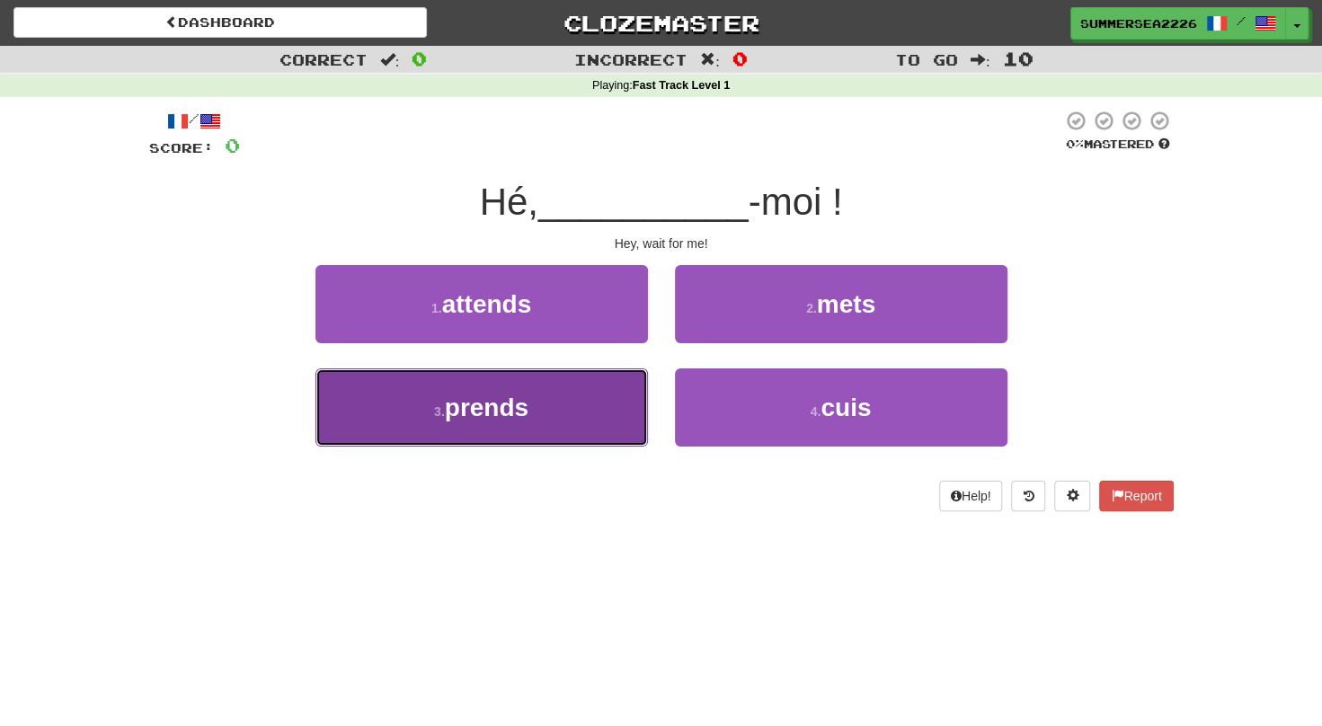
click at [606, 400] on button "3 . prends" at bounding box center [481, 407] width 332 height 78
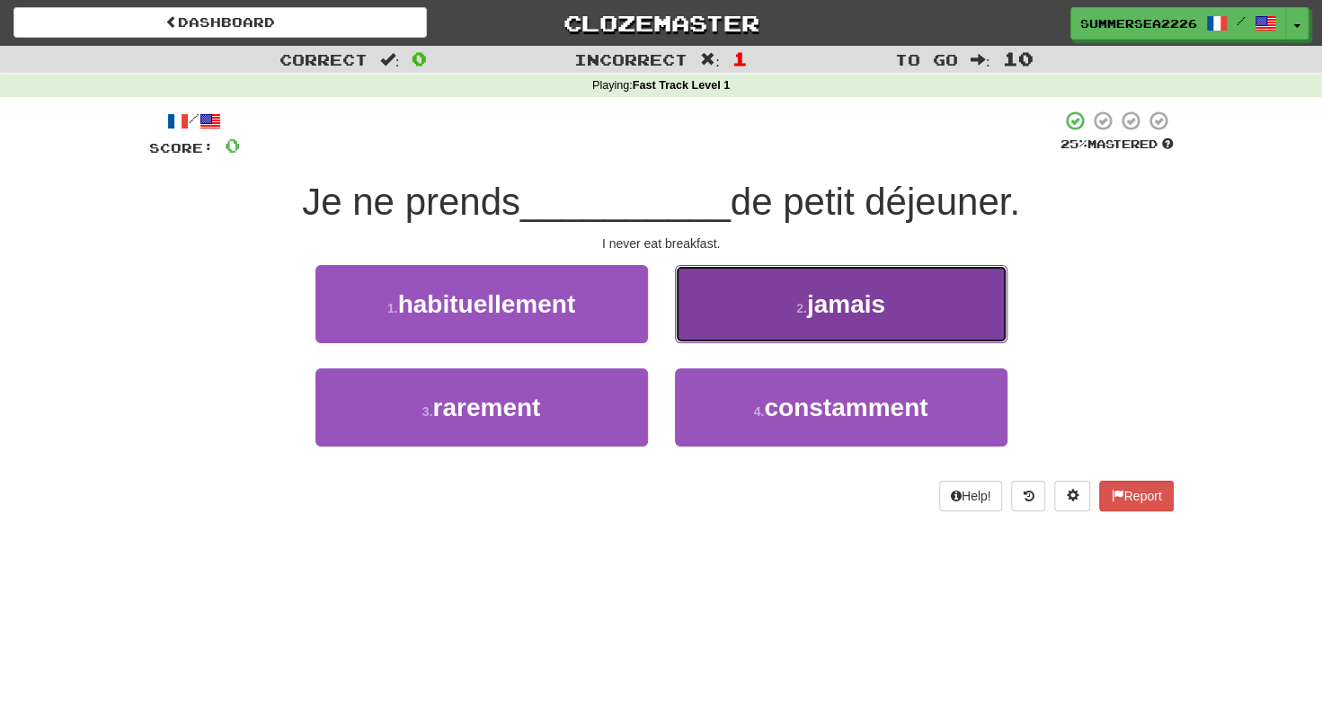
click at [701, 339] on button "2 . jamais" at bounding box center [841, 304] width 332 height 78
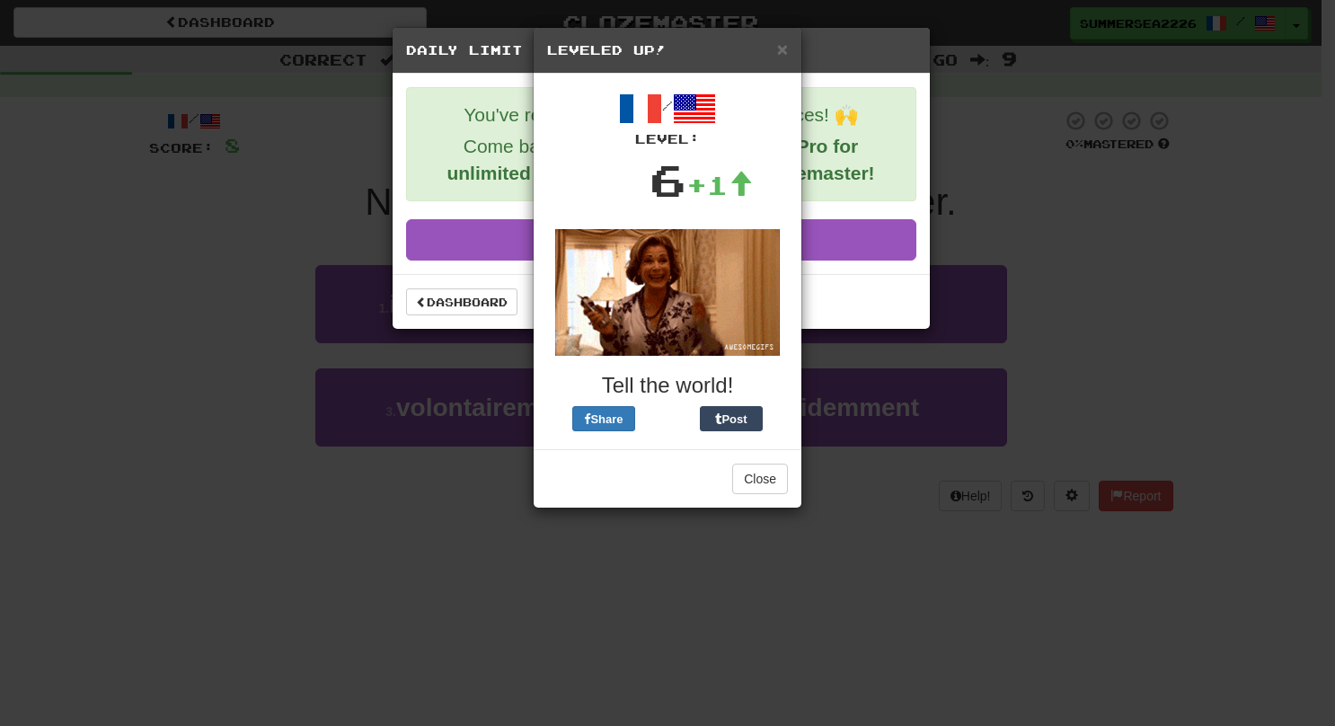
click at [791, 38] on div "× Leveled Up!" at bounding box center [668, 51] width 268 height 46
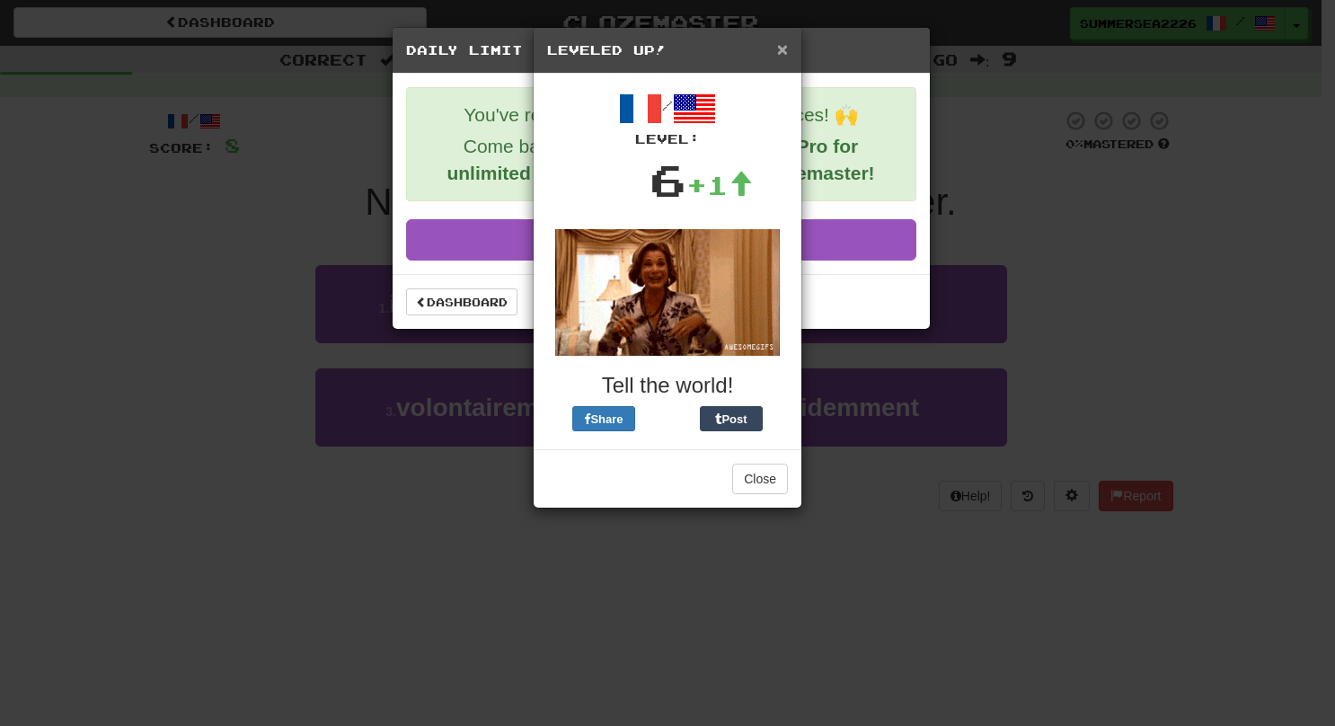
click at [784, 51] on span "×" at bounding box center [782, 49] width 11 height 21
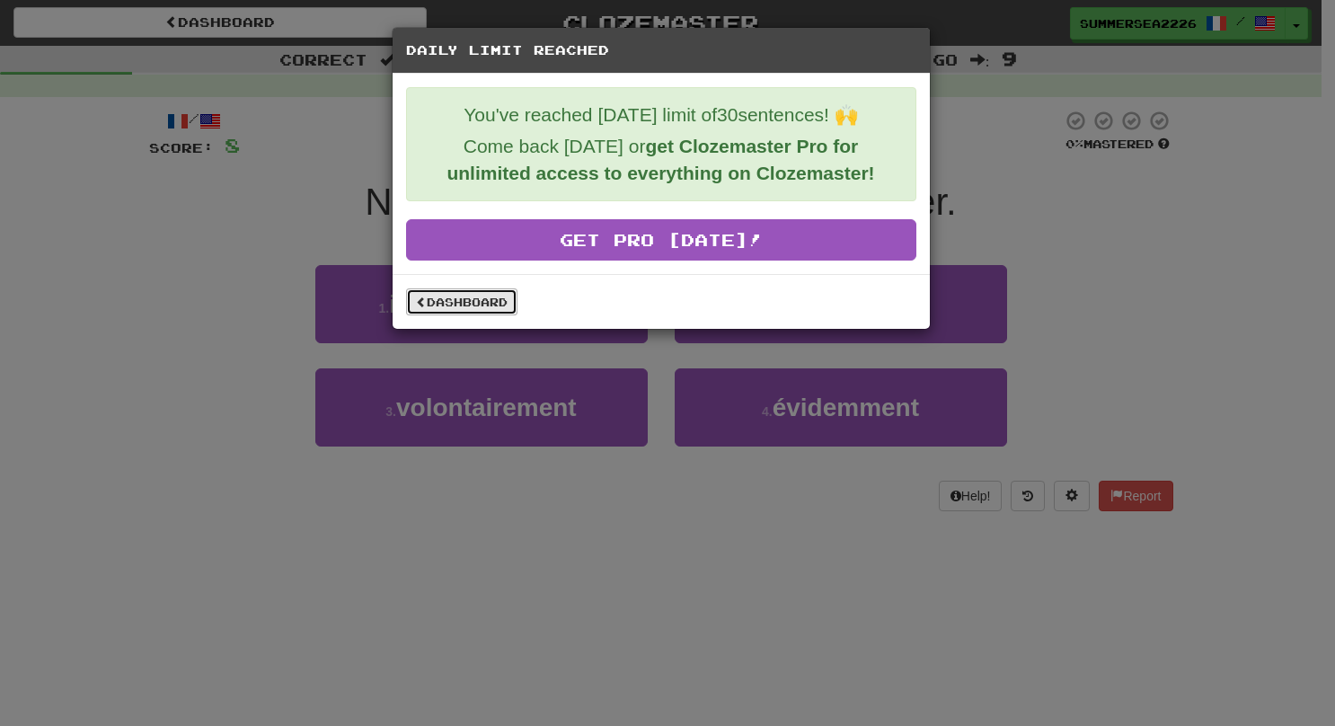
click at [470, 305] on link "Dashboard" at bounding box center [461, 301] width 111 height 27
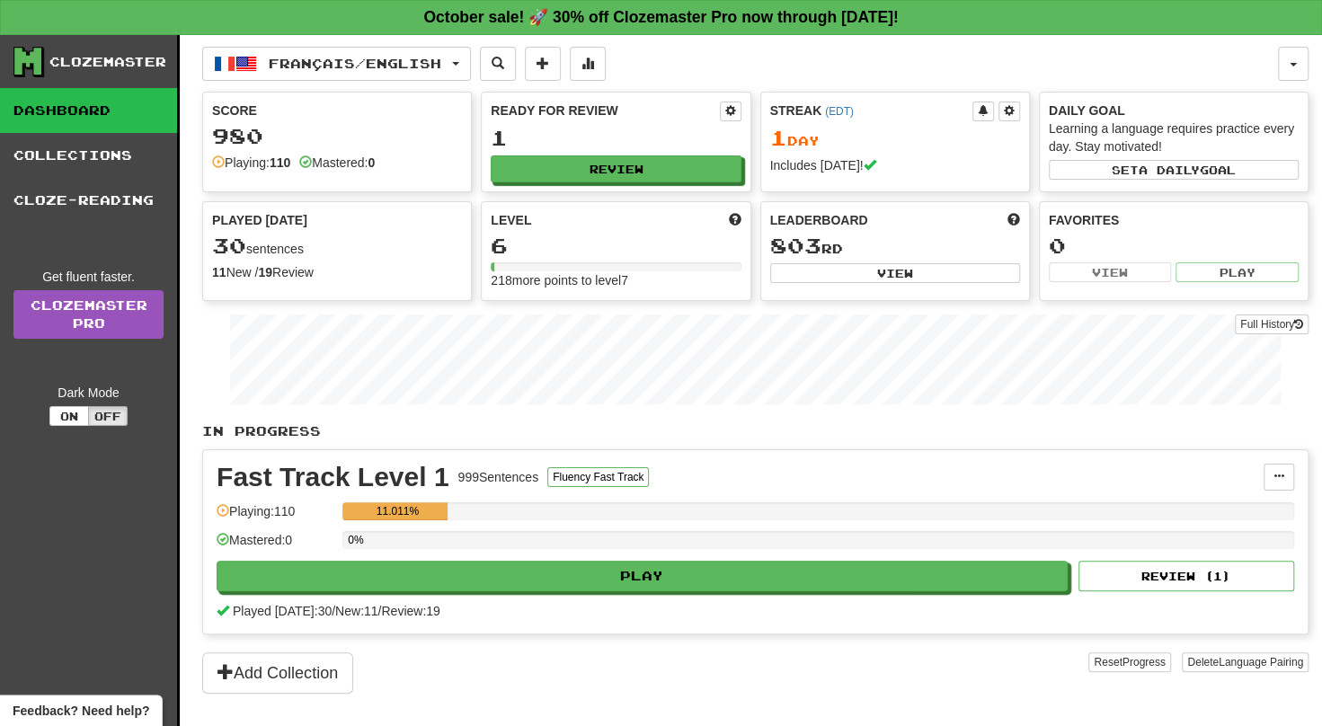
click at [390, 87] on div "Français / English Afrikaans / English Streak: 0 Review: 20 Points today: 0 Azə…" at bounding box center [755, 403] width 1106 height 736
click at [390, 75] on button "Français / English" at bounding box center [336, 64] width 269 height 34
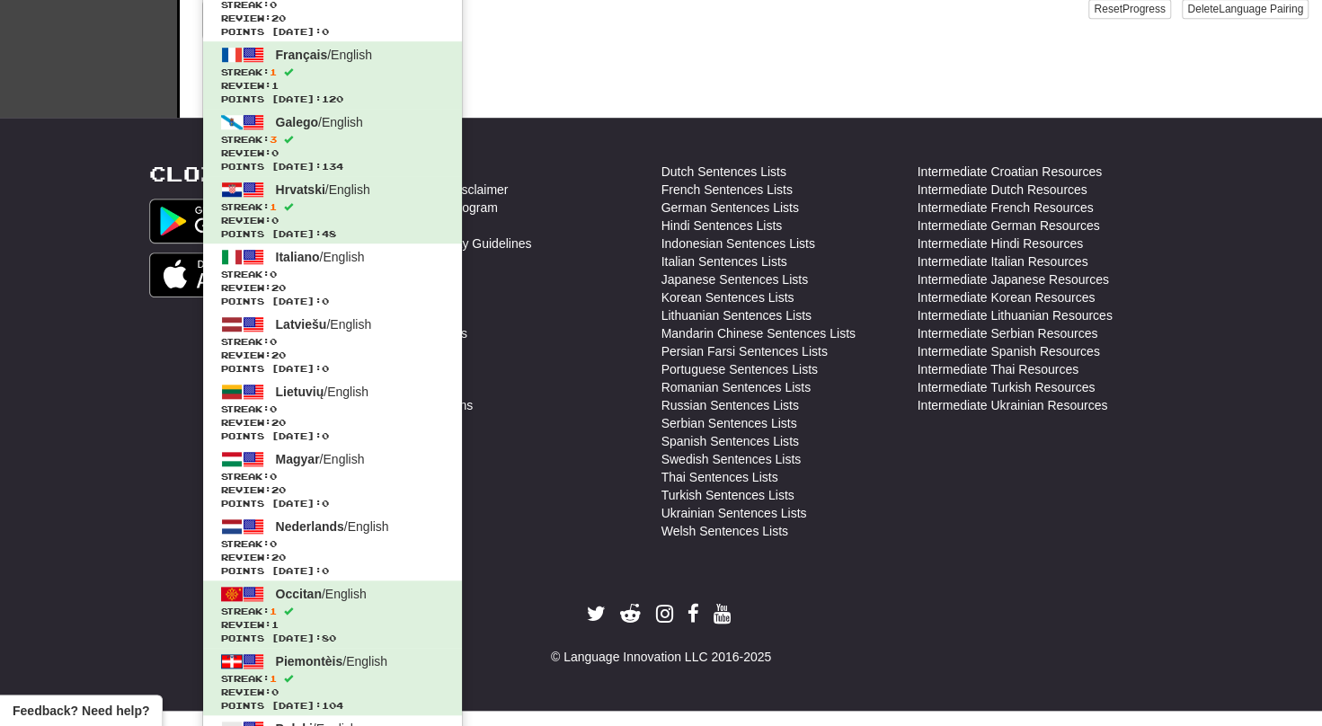
scroll to position [654, 0]
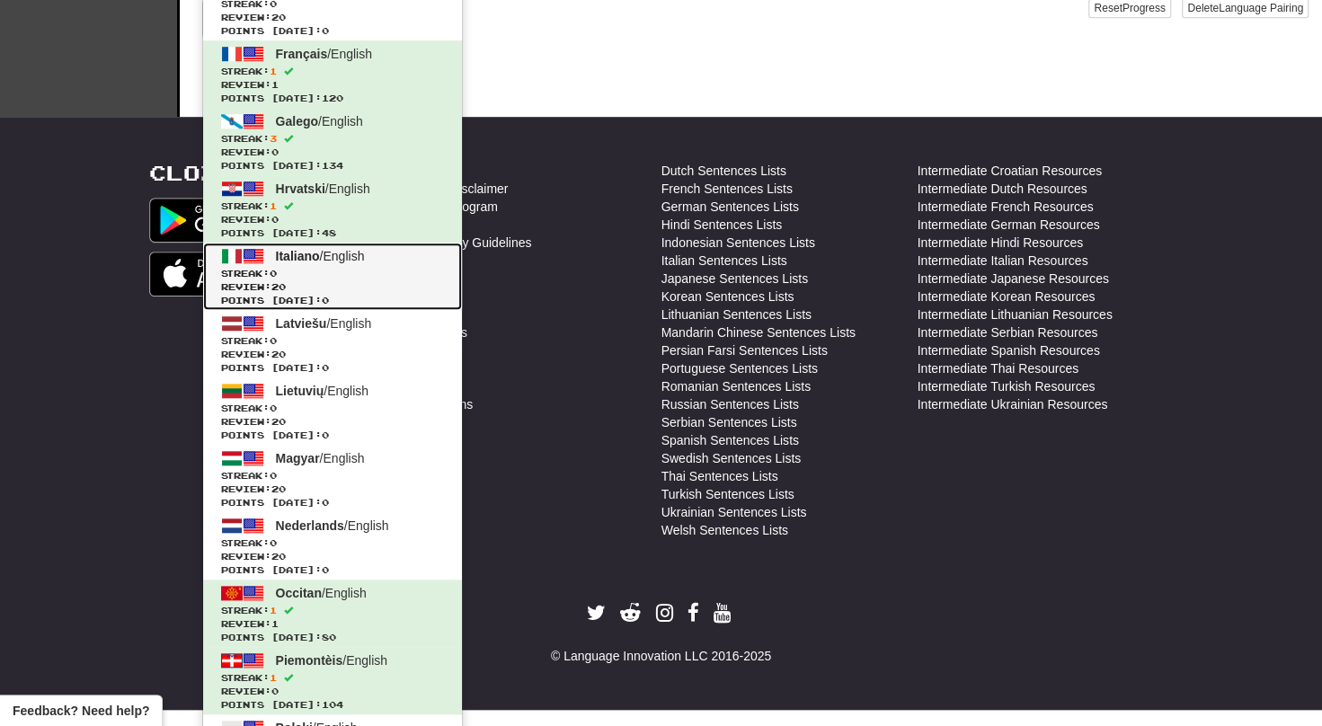
click at [377, 273] on span "Streak: 0" at bounding box center [332, 273] width 223 height 13
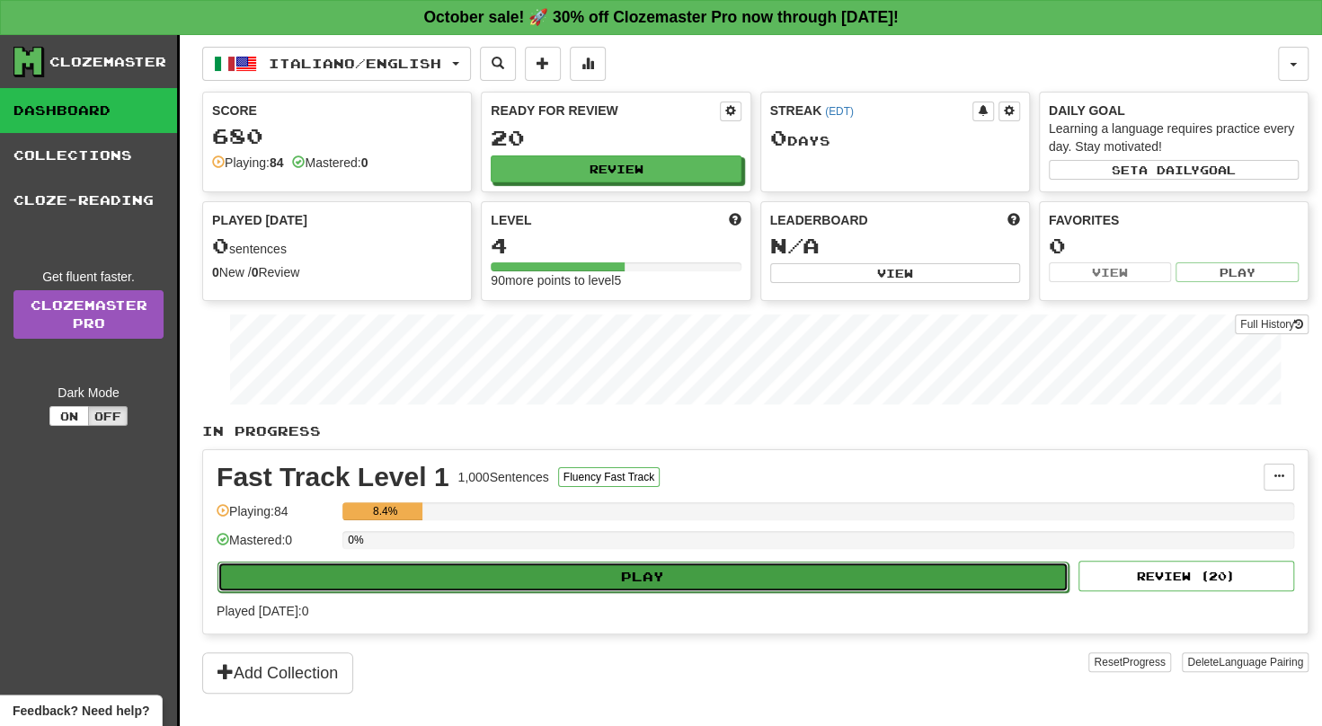
click at [578, 577] on button "Play" at bounding box center [642, 577] width 851 height 31
select select "**"
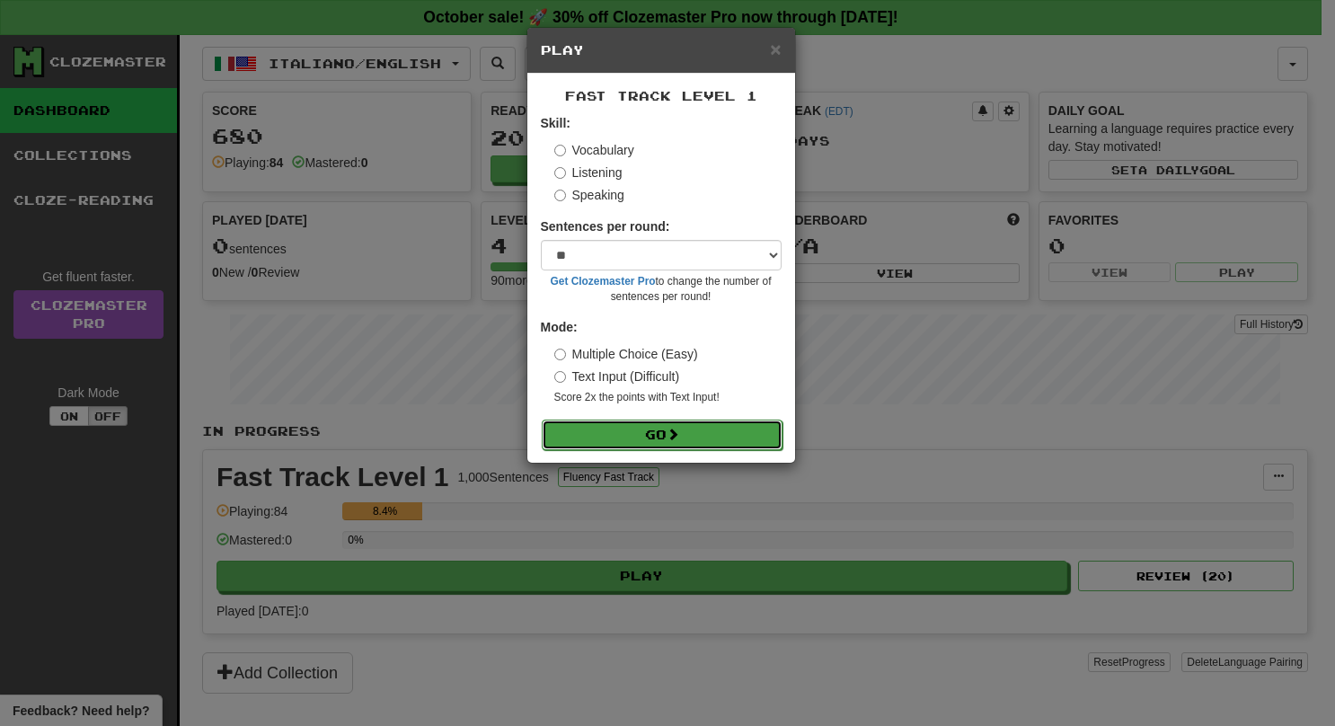
click at [641, 429] on button "Go" at bounding box center [662, 435] width 241 height 31
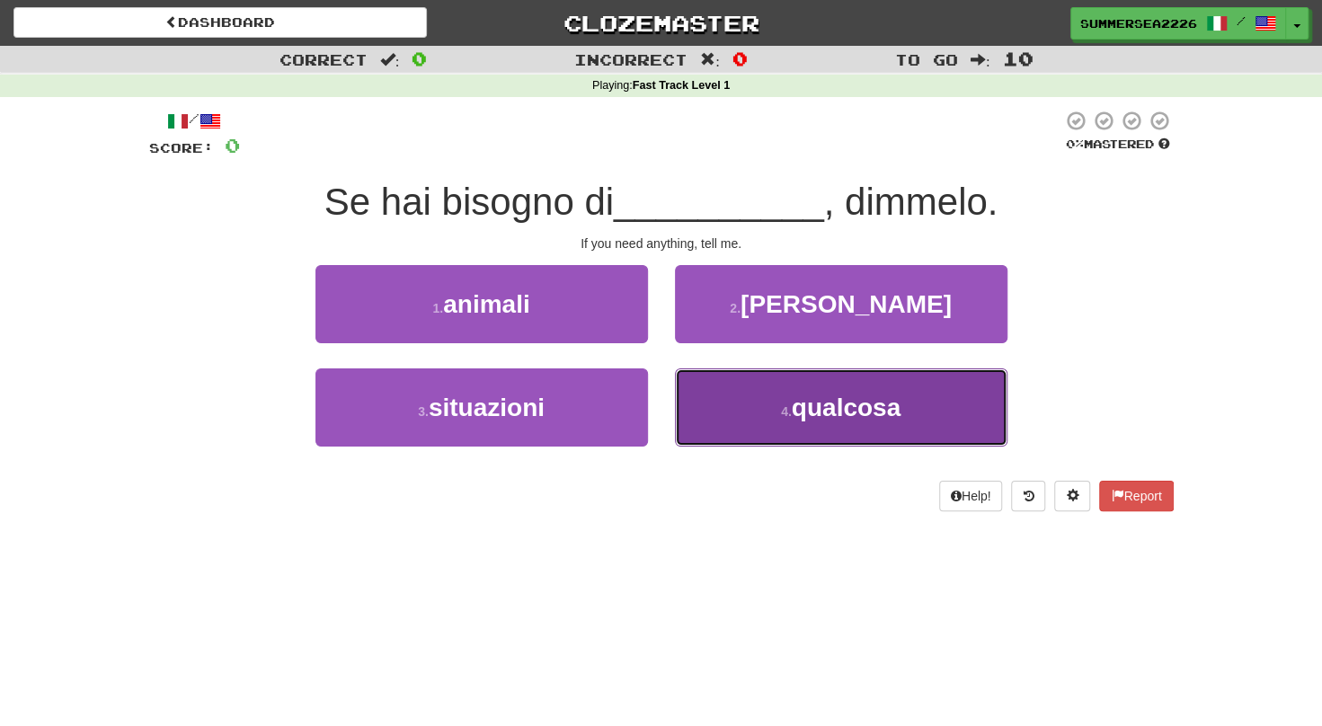
click at [689, 376] on button "4 . qualcosa" at bounding box center [841, 407] width 332 height 78
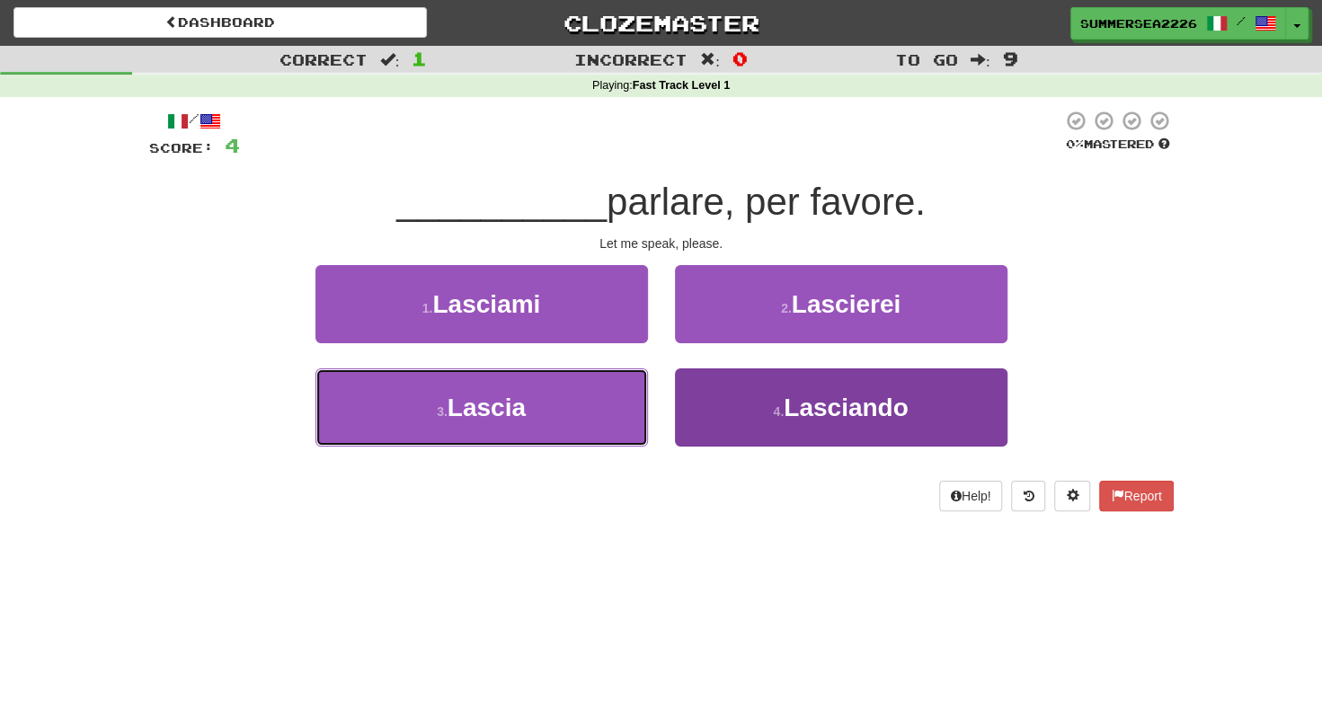
drag, startPoint x: 627, startPoint y: 386, endPoint x: 721, endPoint y: 392, distance: 94.5
click at [721, 392] on div "3 . Lascia 4 . Lasciando" at bounding box center [661, 419] width 1078 height 103
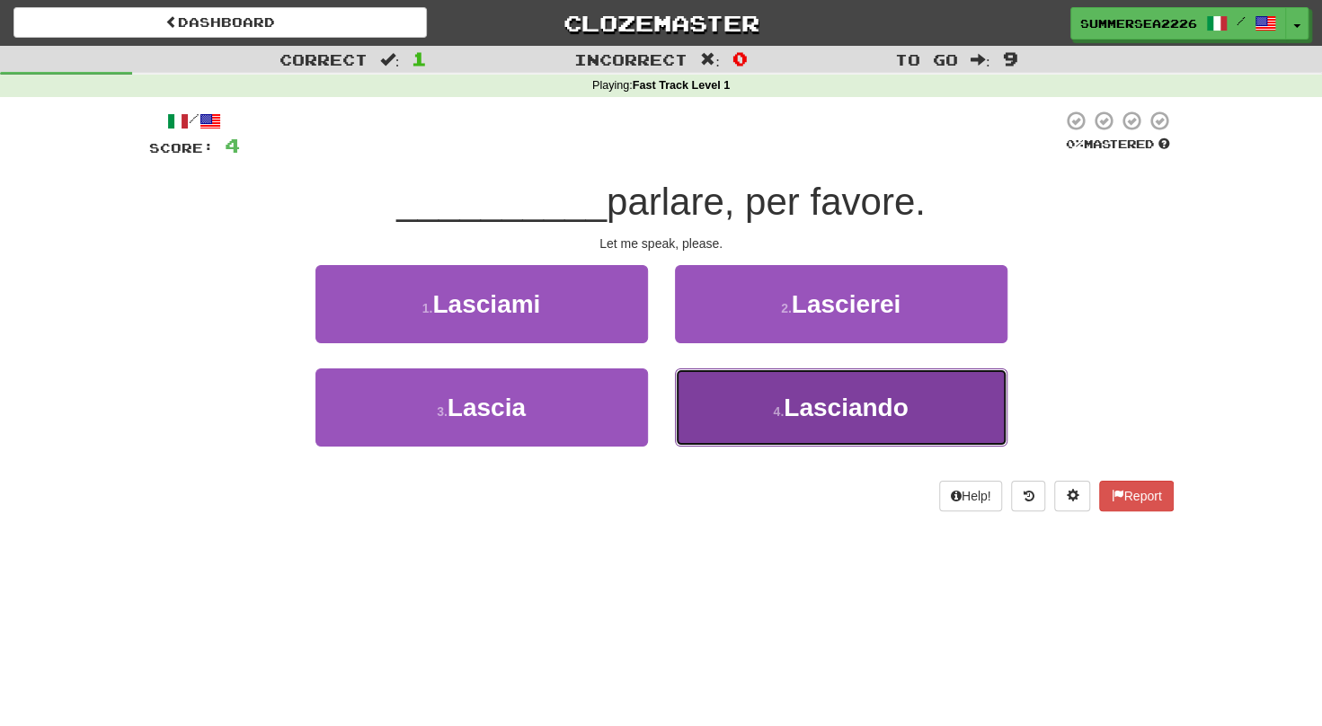
click at [721, 392] on button "4 . Lasciando" at bounding box center [841, 407] width 332 height 78
